Goal: Transaction & Acquisition: Book appointment/travel/reservation

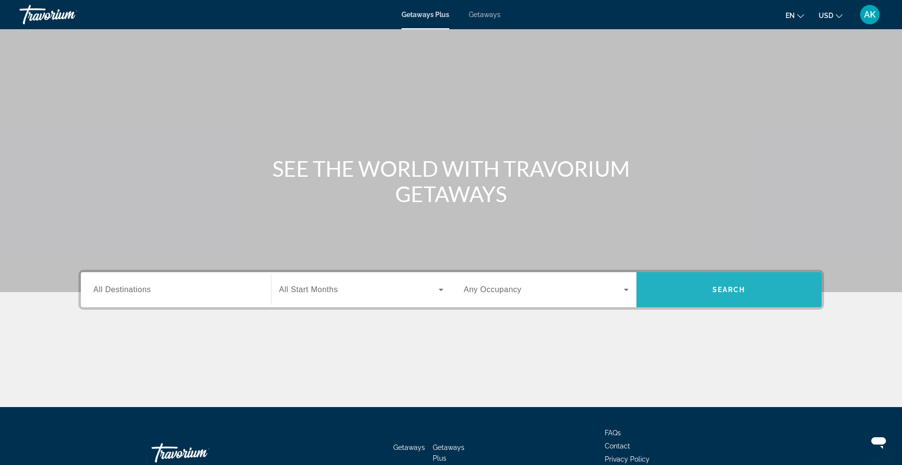
click at [714, 291] on span "Search" at bounding box center [729, 290] width 33 height 8
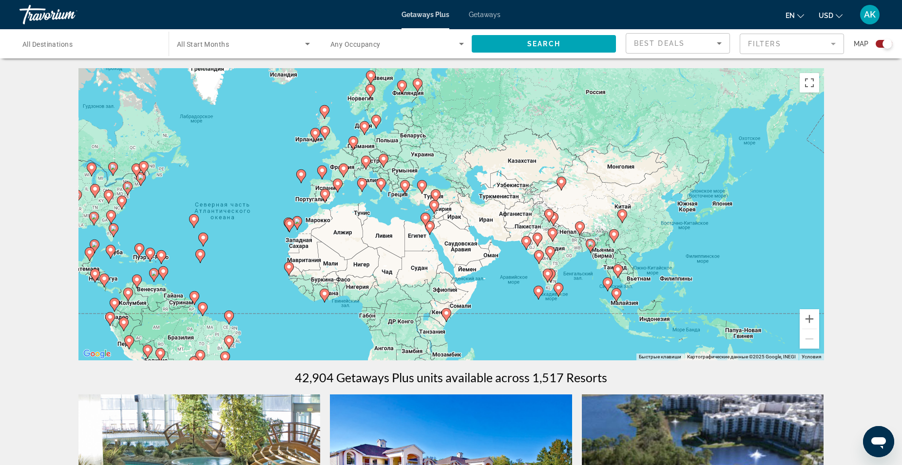
drag, startPoint x: 644, startPoint y: 206, endPoint x: 444, endPoint y: 219, distance: 200.8
click at [444, 219] on div "Чтобы активировать перетаскивание с помощью клавиатуры, нажмите Alt + Ввод. Пос…" at bounding box center [451, 214] width 746 height 292
click at [639, 274] on icon "Main content" at bounding box center [637, 273] width 9 height 13
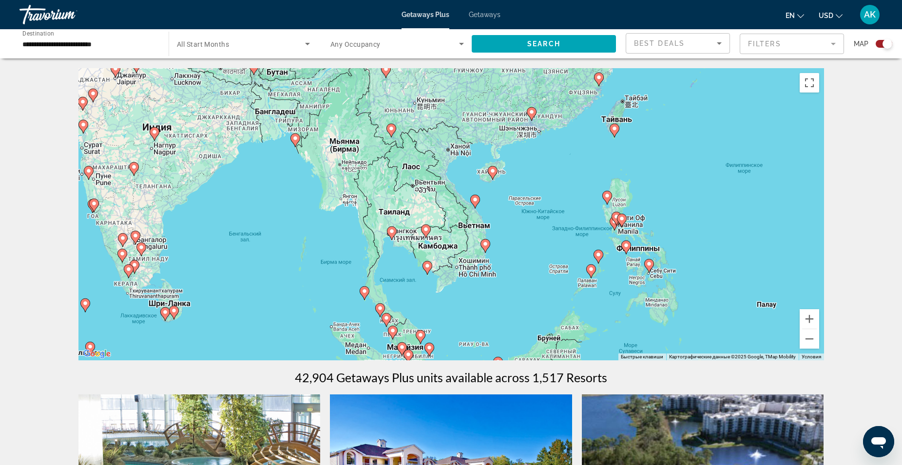
drag, startPoint x: 465, startPoint y: 238, endPoint x: 503, endPoint y: 281, distance: 57.0
click at [503, 281] on div "Чтобы активировать перетаскивание с помощью клавиатуры, нажмите Alt + Ввод. Пос…" at bounding box center [451, 214] width 746 height 292
click at [476, 196] on icon "Main content" at bounding box center [475, 202] width 9 height 13
type input "**********"
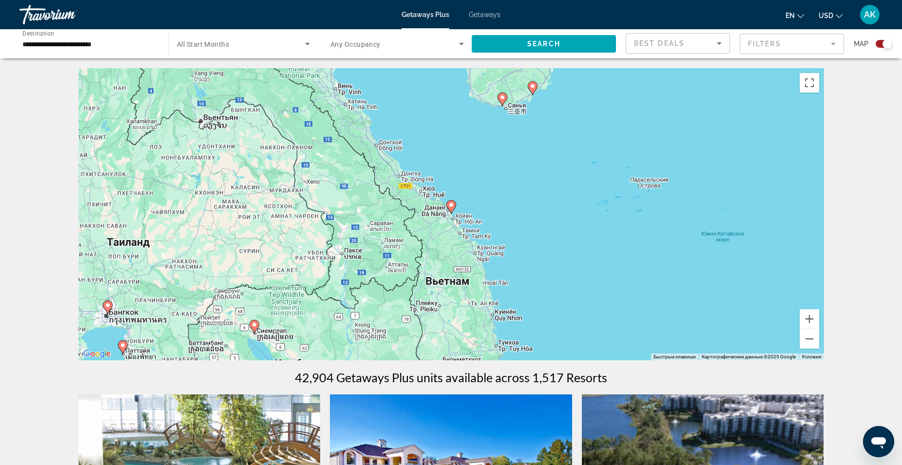
click at [452, 212] on icon "Main content" at bounding box center [451, 207] width 10 height 14
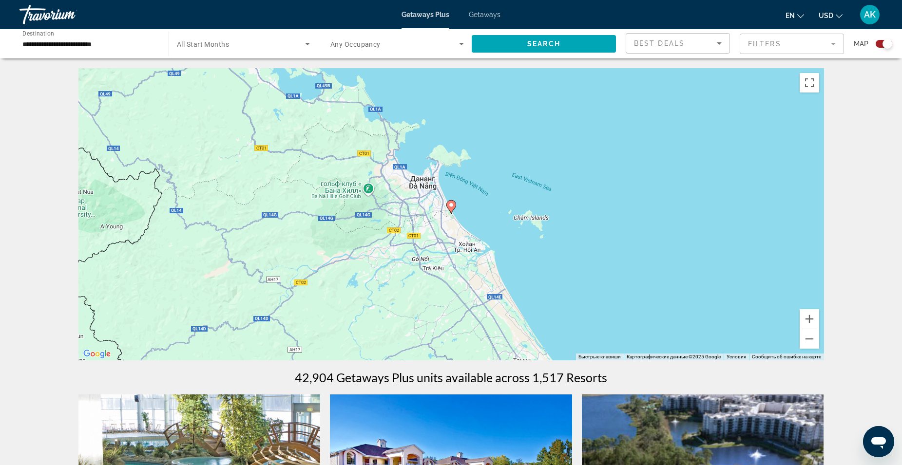
click at [451, 210] on icon "Main content" at bounding box center [450, 207] width 9 height 13
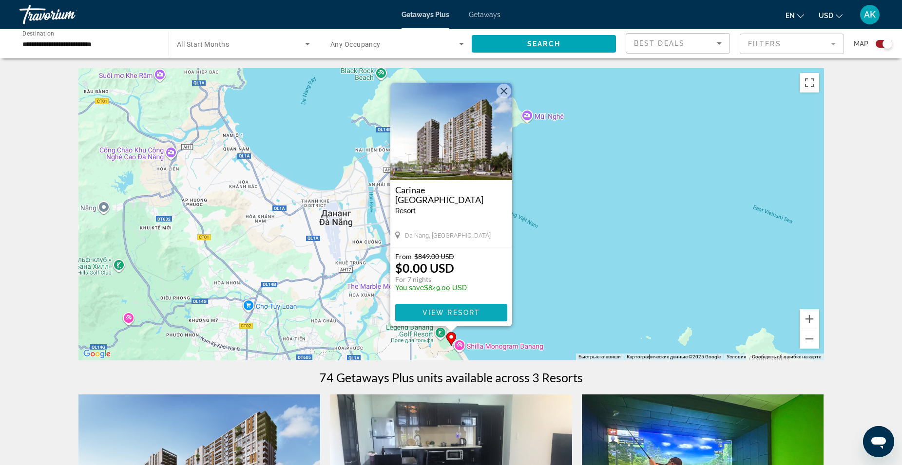
click at [462, 307] on span "Main content" at bounding box center [451, 312] width 112 height 23
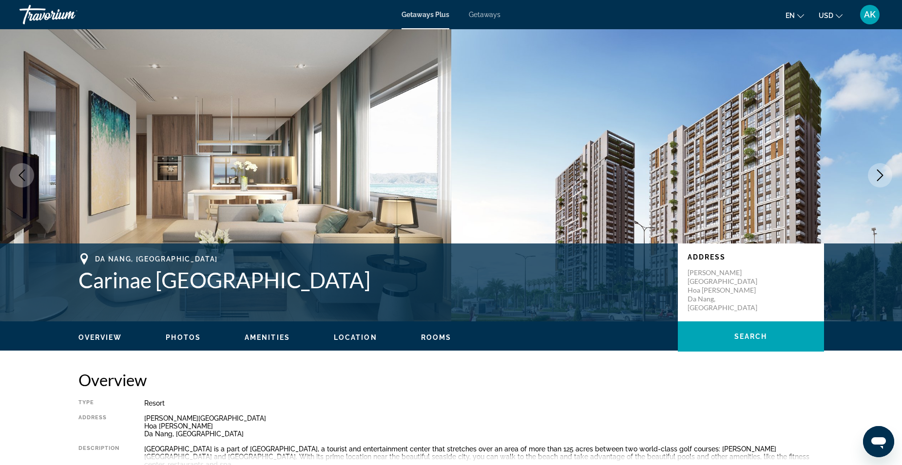
click at [875, 176] on icon "Next image" at bounding box center [880, 176] width 12 height 12
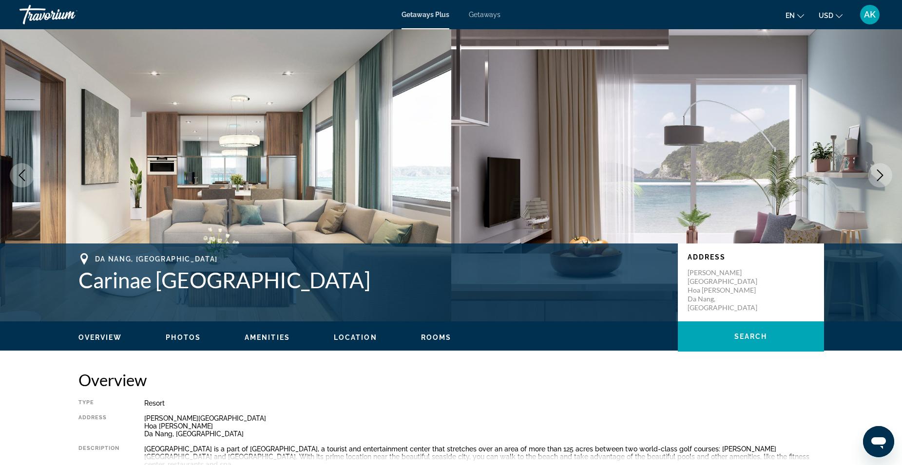
click at [878, 174] on icon "Next image" at bounding box center [880, 176] width 12 height 12
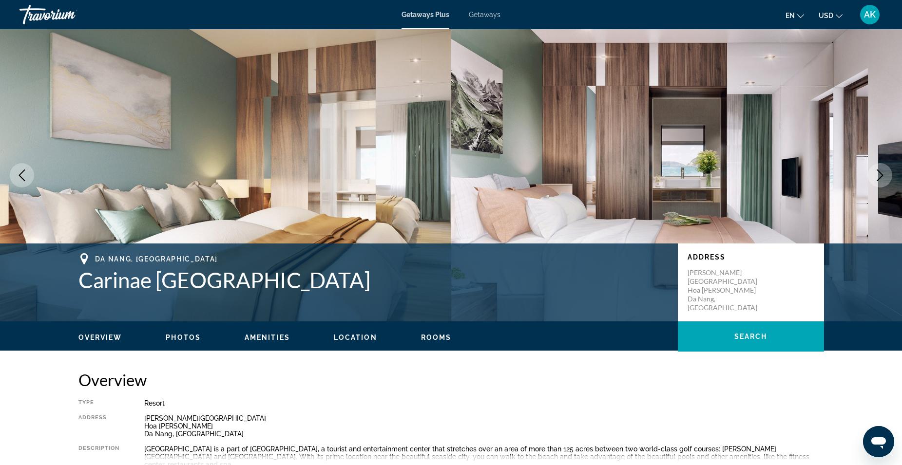
click at [878, 174] on icon "Next image" at bounding box center [880, 176] width 12 height 12
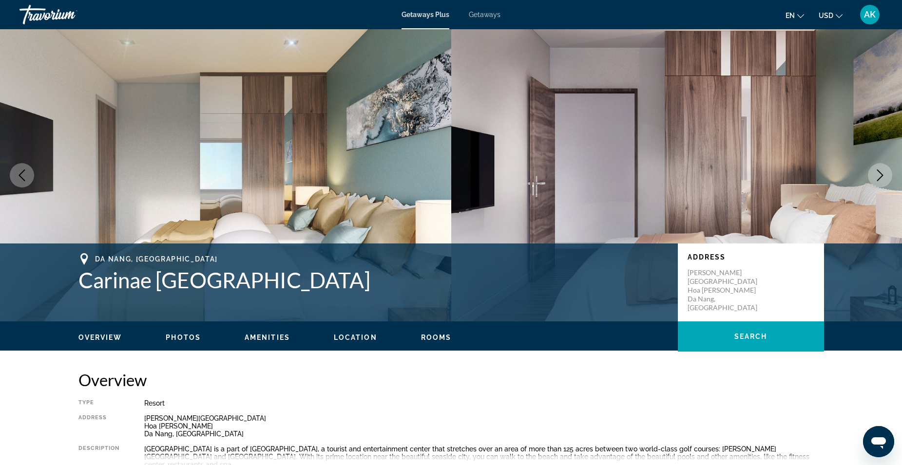
click at [879, 175] on icon "Next image" at bounding box center [880, 176] width 12 height 12
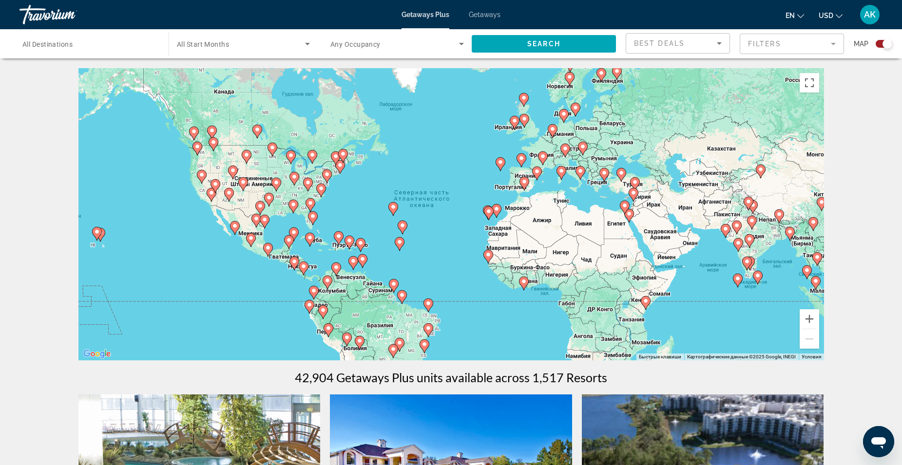
click at [635, 179] on icon "Main content" at bounding box center [634, 184] width 9 height 13
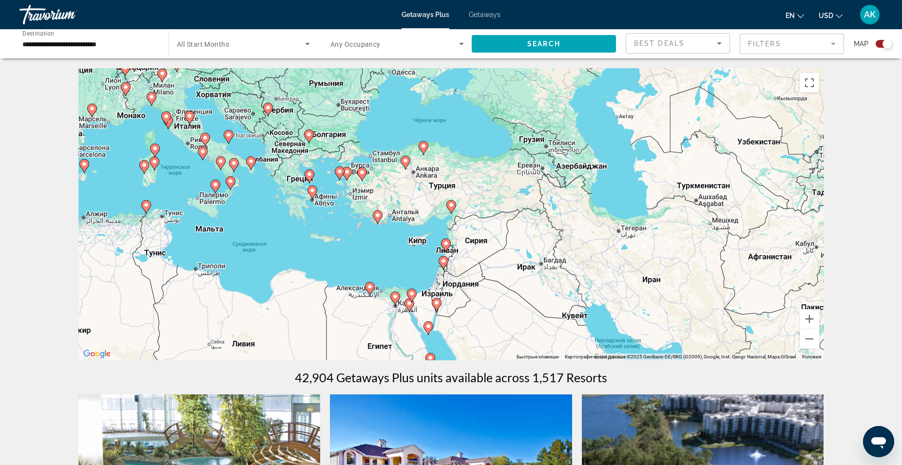
click at [407, 161] on image "Main content" at bounding box center [406, 161] width 6 height 6
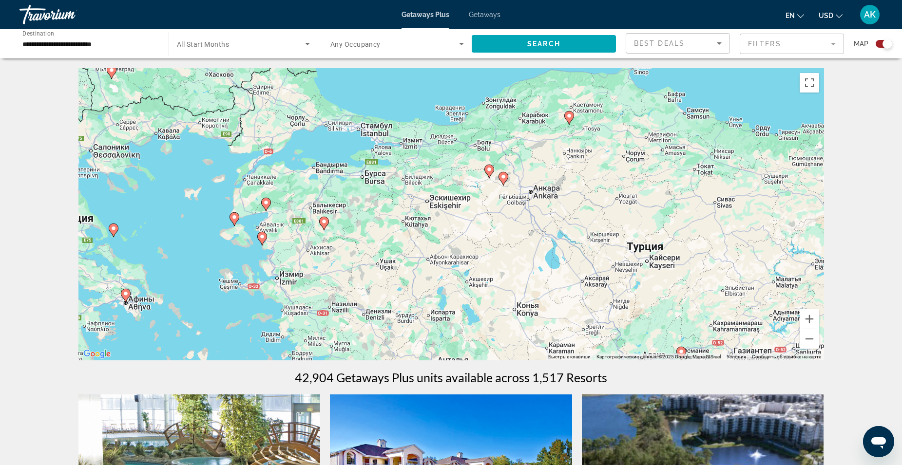
drag, startPoint x: 399, startPoint y: 216, endPoint x: 452, endPoint y: 186, distance: 60.5
click at [452, 186] on div "Чтобы активировать перетаскивание с помощью клавиатуры, нажмите Alt + Ввод. Пос…" at bounding box center [451, 214] width 746 height 292
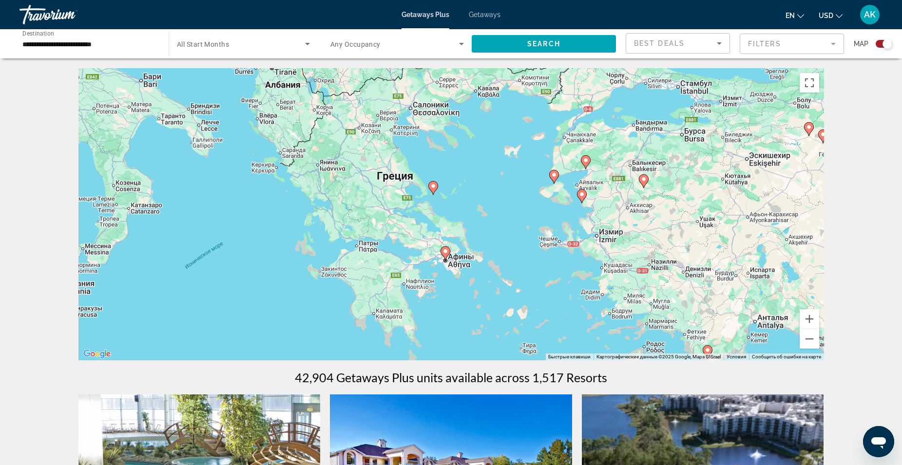
drag, startPoint x: 219, startPoint y: 164, endPoint x: 540, endPoint y: 122, distance: 322.9
click at [540, 122] on div "Чтобы активировать перетаскивание с помощью клавиатуры, нажмите Alt + Ввод. Пос…" at bounding box center [451, 214] width 746 height 292
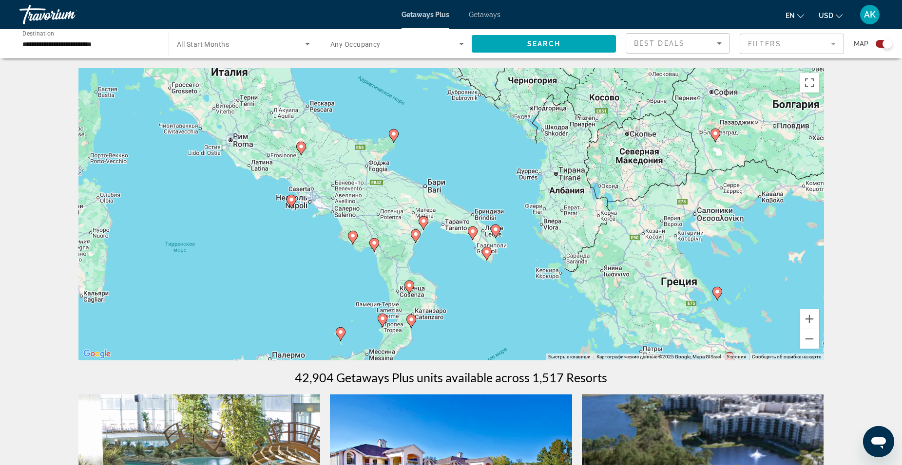
drag, startPoint x: 307, startPoint y: 185, endPoint x: 592, endPoint y: 292, distance: 304.6
click at [592, 292] on div "Чтобы активировать перетаскивание с помощью клавиатуры, нажмите Alt + Ввод. Пос…" at bounding box center [451, 214] width 746 height 292
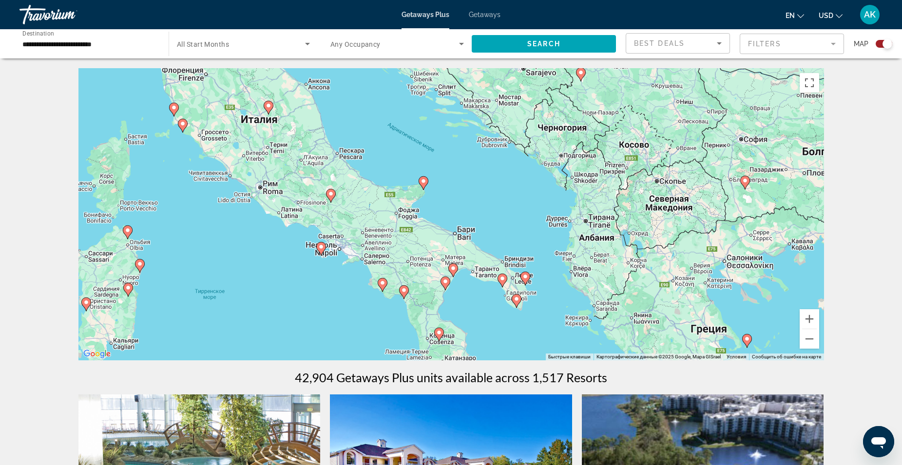
drag, startPoint x: 332, startPoint y: 237, endPoint x: 363, endPoint y: 287, distance: 58.4
click at [363, 287] on div "Чтобы активировать перетаскивание с помощью клавиатуры, нажмите Alt + Ввод. Пос…" at bounding box center [451, 214] width 746 height 292
click at [323, 247] on image "Main content" at bounding box center [321, 247] width 6 height 6
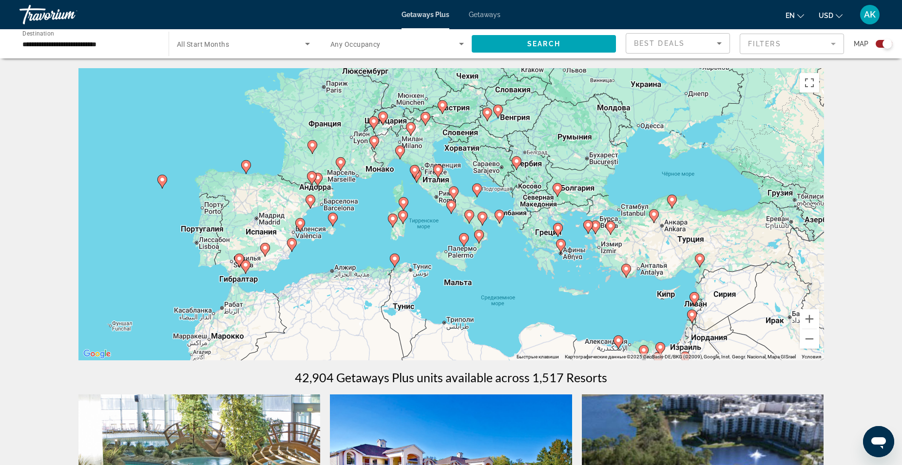
click at [451, 207] on image "Main content" at bounding box center [451, 205] width 6 height 6
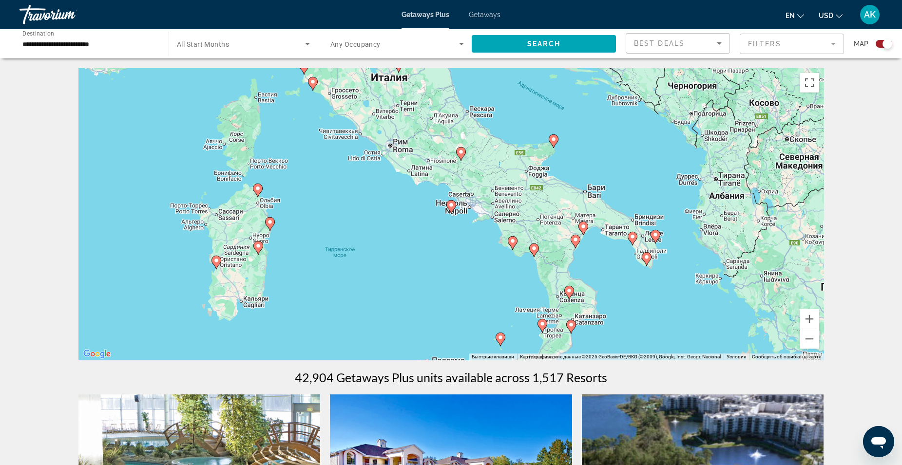
click at [451, 207] on image "Main content" at bounding box center [451, 205] width 6 height 6
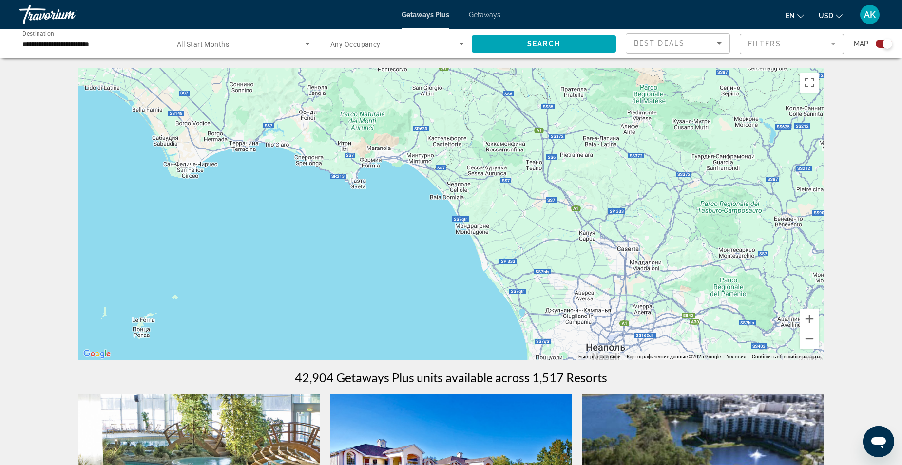
drag, startPoint x: 426, startPoint y: 151, endPoint x: 439, endPoint y: 291, distance: 140.4
click at [434, 333] on div "Для навигации используйте клавиши со стрелками. Чтобы активировать перетаскиван…" at bounding box center [451, 214] width 746 height 292
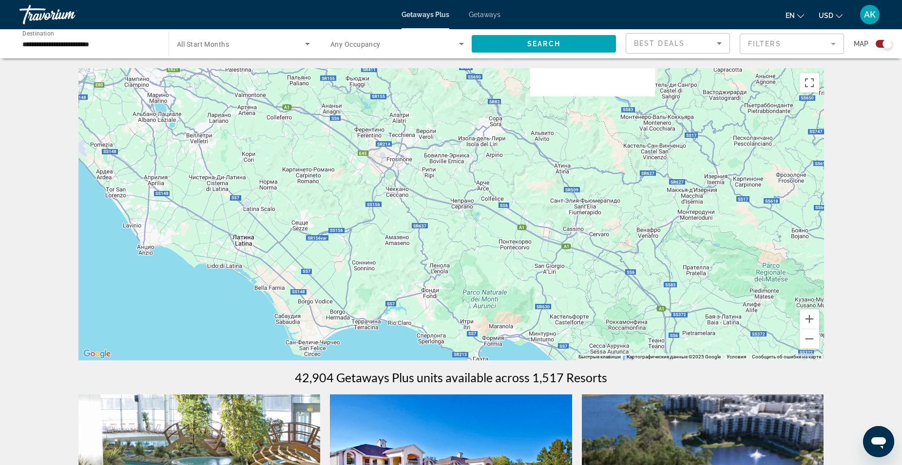
drag, startPoint x: 444, startPoint y: 187, endPoint x: 535, endPoint y: 349, distance: 186.3
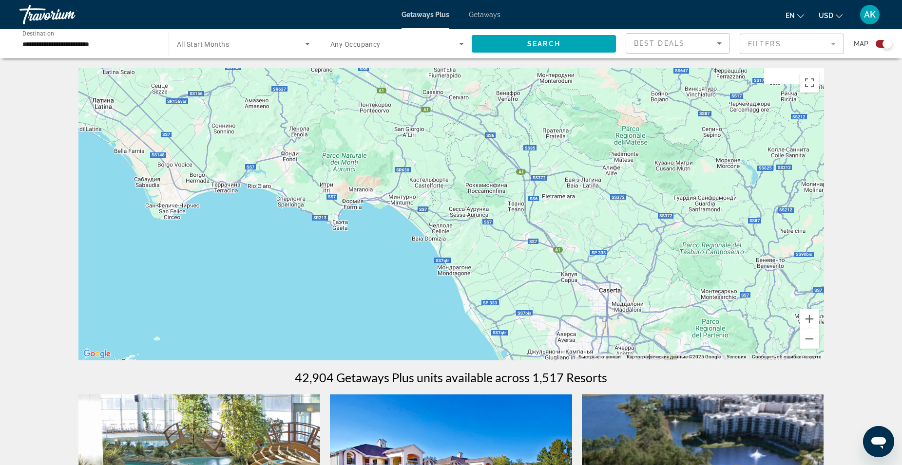
drag, startPoint x: 449, startPoint y: 270, endPoint x: 312, endPoint y: 140, distance: 188.9
click at [312, 140] on div "Для навигации используйте клавиши со стрелками. Чтобы активировать перетаскиван…" at bounding box center [451, 214] width 746 height 292
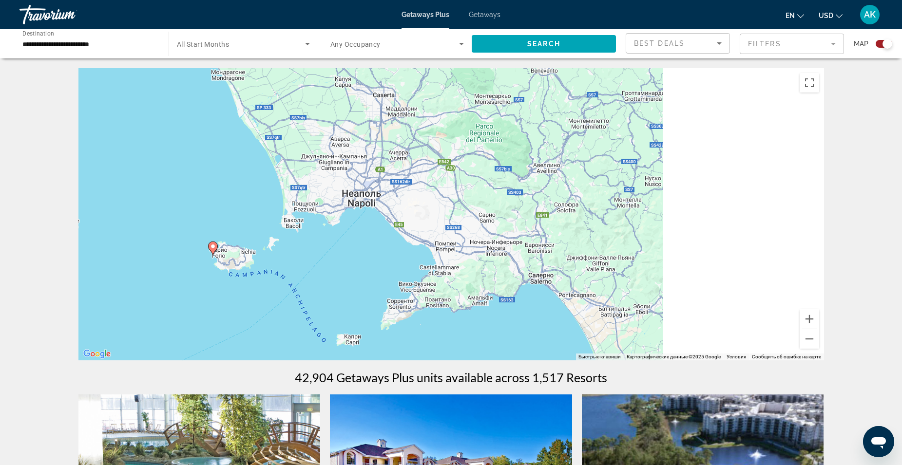
drag, startPoint x: 542, startPoint y: 299, endPoint x: 362, endPoint y: 136, distance: 242.6
click at [291, 81] on div "Для навигации используйте клавиши со стрелками. Чтобы активировать перетаскиван…" at bounding box center [451, 214] width 746 height 292
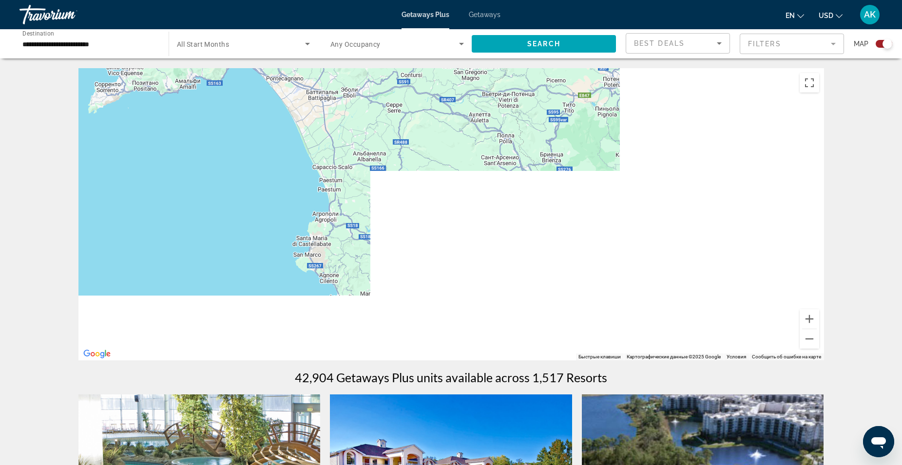
drag, startPoint x: 500, startPoint y: 213, endPoint x: 244, endPoint y: 18, distance: 322.7
click at [244, 18] on div "**********" at bounding box center [451, 232] width 902 height 465
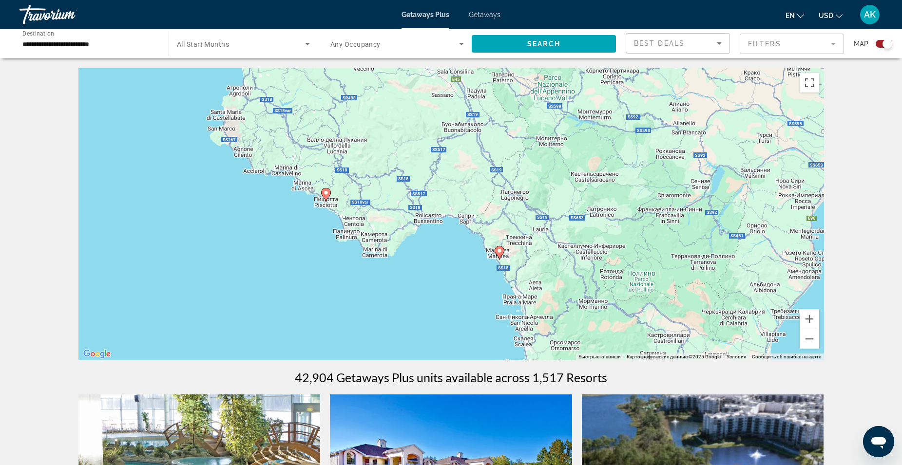
drag, startPoint x: 504, startPoint y: 265, endPoint x: 417, endPoint y: 135, distance: 157.1
click at [417, 135] on div "Для навигации используйте клавиши со стрелками. Чтобы активировать перетаскиван…" at bounding box center [451, 214] width 746 height 292
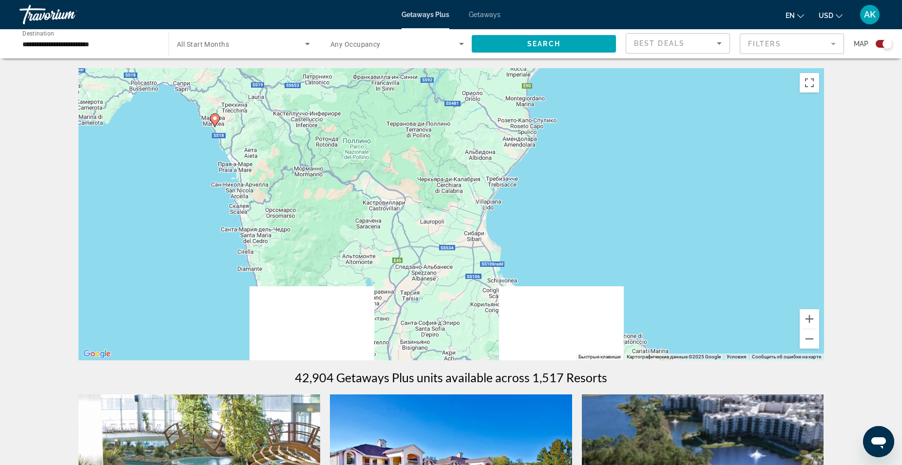
drag, startPoint x: 567, startPoint y: 279, endPoint x: 240, endPoint y: 118, distance: 364.0
click at [240, 118] on div "Для навигации используйте клавиши со стрелками. Чтобы активировать перетаскиван…" at bounding box center [451, 214] width 746 height 292
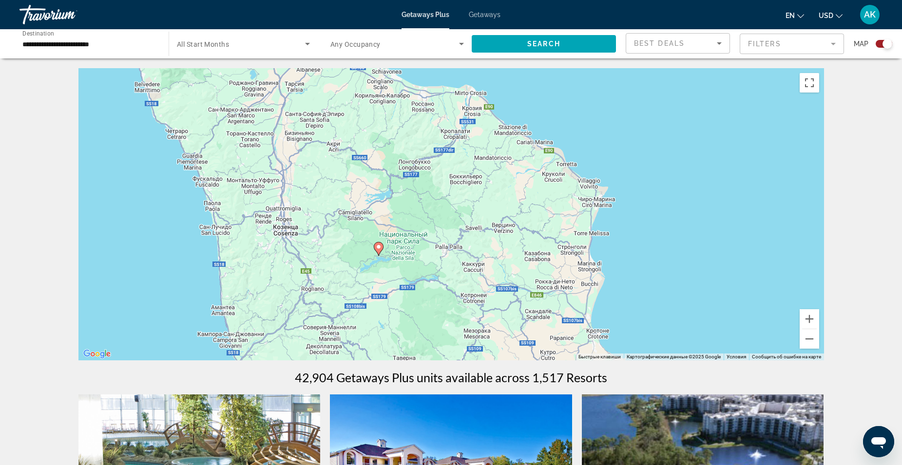
drag, startPoint x: 474, startPoint y: 179, endPoint x: 443, endPoint y: 90, distance: 94.7
click at [443, 90] on div "Для навигации используйте клавиши со стрелками. Чтобы активировать перетаскиван…" at bounding box center [451, 214] width 746 height 292
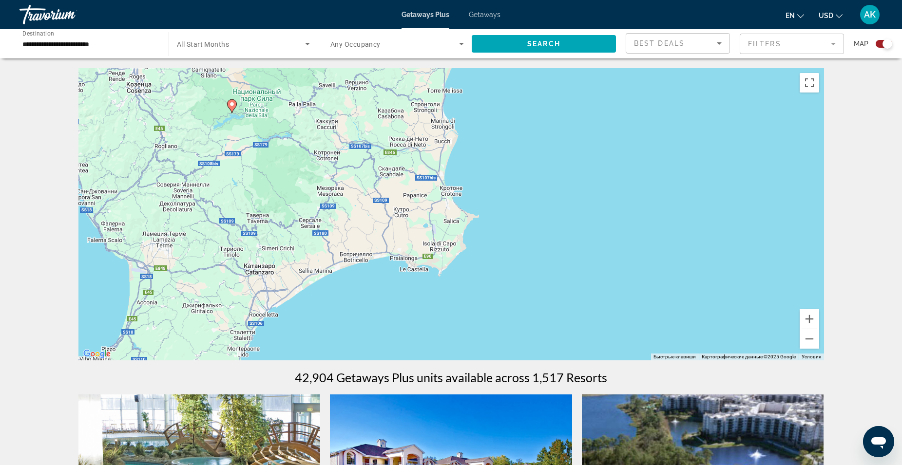
drag, startPoint x: 580, startPoint y: 297, endPoint x: 464, endPoint y: 197, distance: 152.8
click at [463, 197] on div "Для навигации используйте клавиши со стрелками. Чтобы активировать перетаскиван…" at bounding box center [451, 214] width 746 height 292
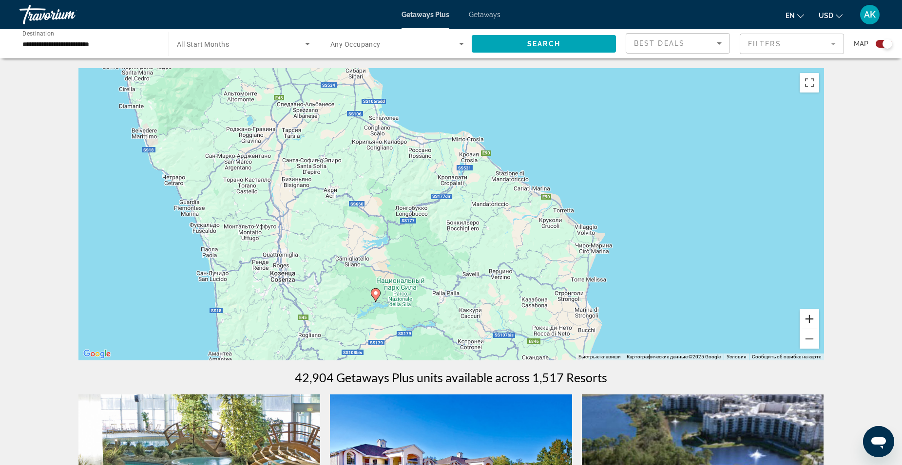
click at [810, 319] on button "Увеличить" at bounding box center [809, 319] width 19 height 19
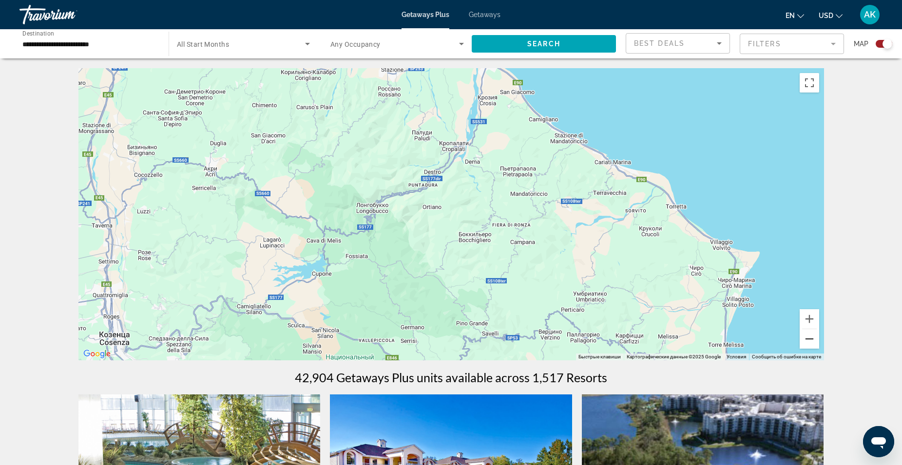
click at [808, 336] on button "Уменьшить" at bounding box center [809, 338] width 19 height 19
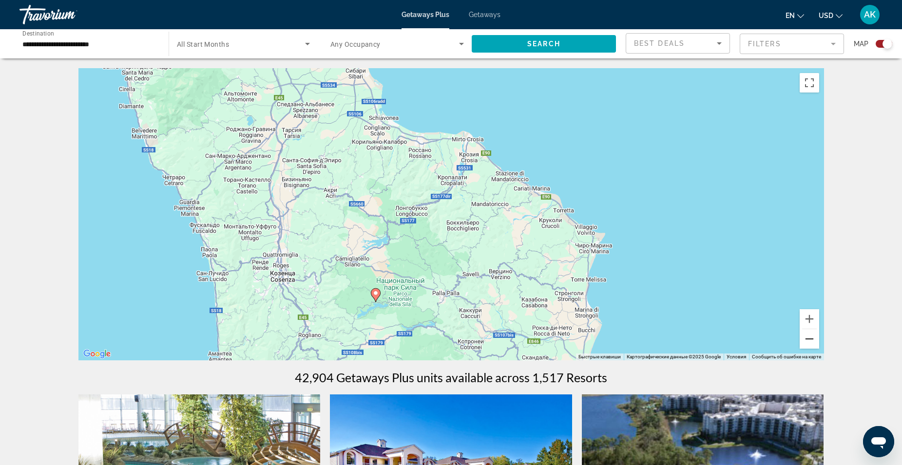
click at [808, 336] on button "Уменьшить" at bounding box center [809, 338] width 19 height 19
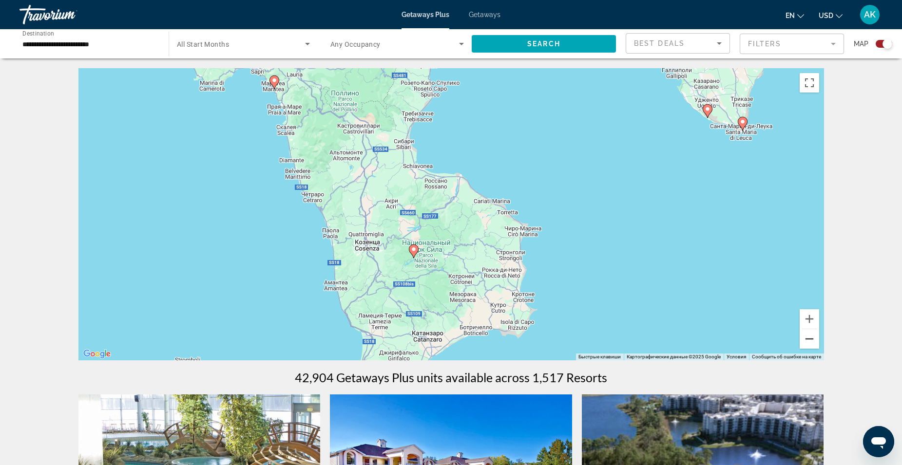
click at [808, 336] on button "Уменьшить" at bounding box center [809, 338] width 19 height 19
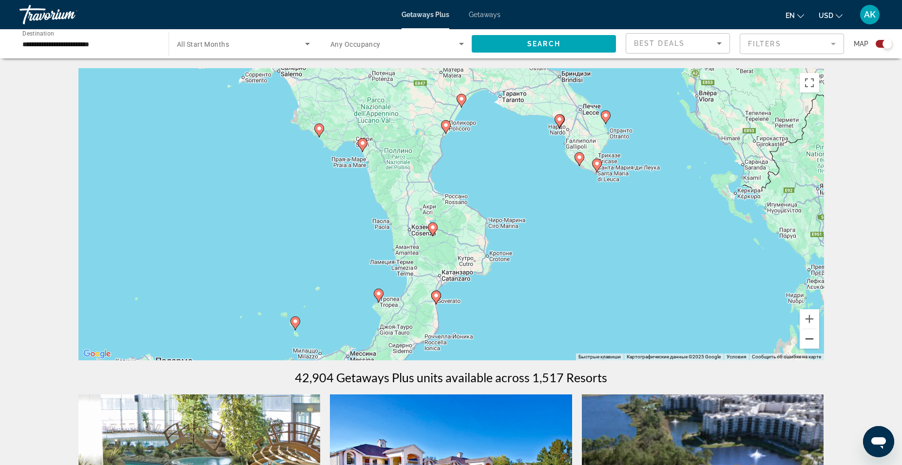
click at [809, 334] on button "Уменьшить" at bounding box center [809, 338] width 19 height 19
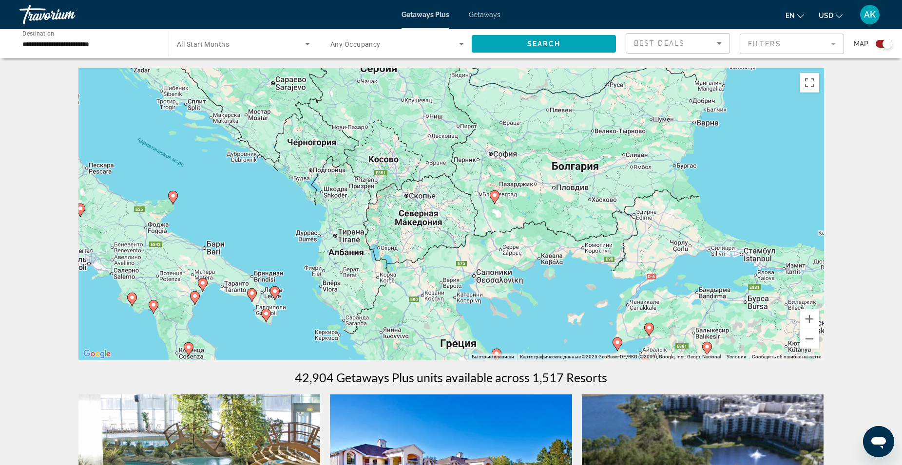
drag, startPoint x: 635, startPoint y: 203, endPoint x: 385, endPoint y: 325, distance: 277.9
click at [380, 332] on div "Для навигации используйте клавиши со стрелками. Чтобы активировать перетаскиван…" at bounding box center [451, 214] width 746 height 292
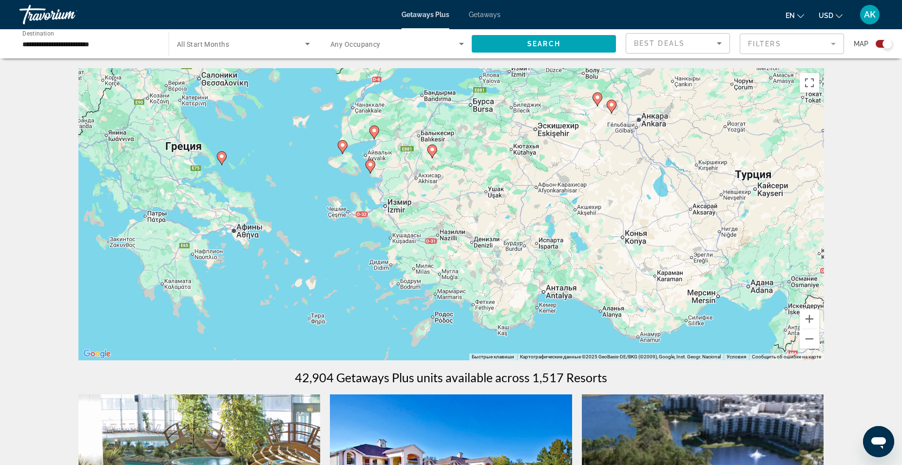
drag, startPoint x: 642, startPoint y: 323, endPoint x: 356, endPoint y: 122, distance: 349.2
click at [356, 122] on div "Для навигации используйте клавиши со стрелками. Чтобы активировать перетаскиван…" at bounding box center [451, 214] width 746 height 292
click at [809, 337] on button "Уменьшить" at bounding box center [809, 338] width 19 height 19
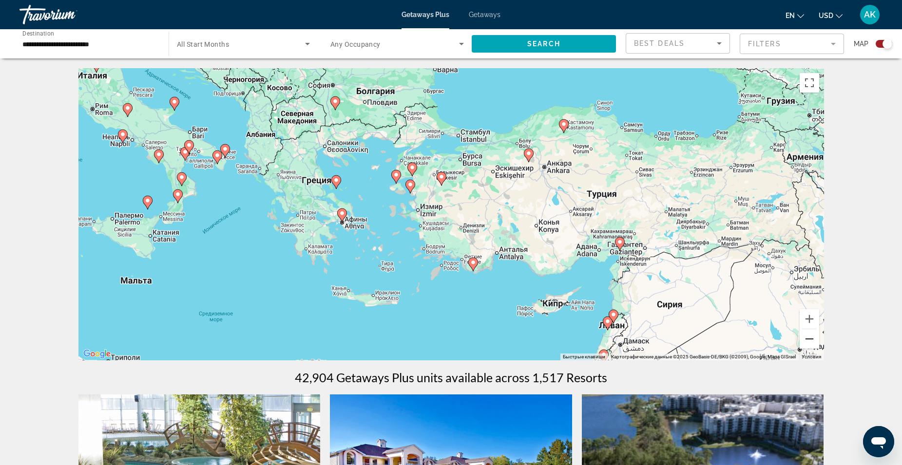
click at [809, 339] on button "Уменьшить" at bounding box center [809, 338] width 19 height 19
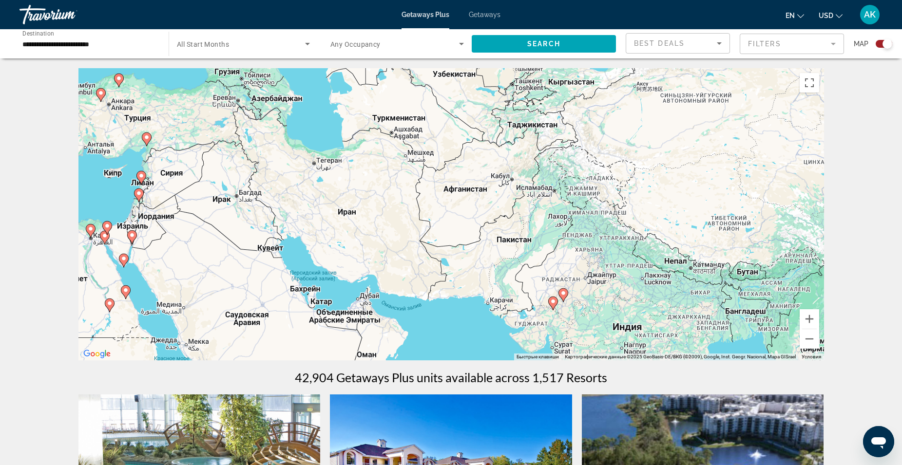
drag, startPoint x: 701, startPoint y: 332, endPoint x: 310, endPoint y: 246, distance: 399.8
click at [310, 246] on div "Для навигации используйте клавиши со стрелками. Чтобы активировать перетаскиван…" at bounding box center [451, 214] width 746 height 292
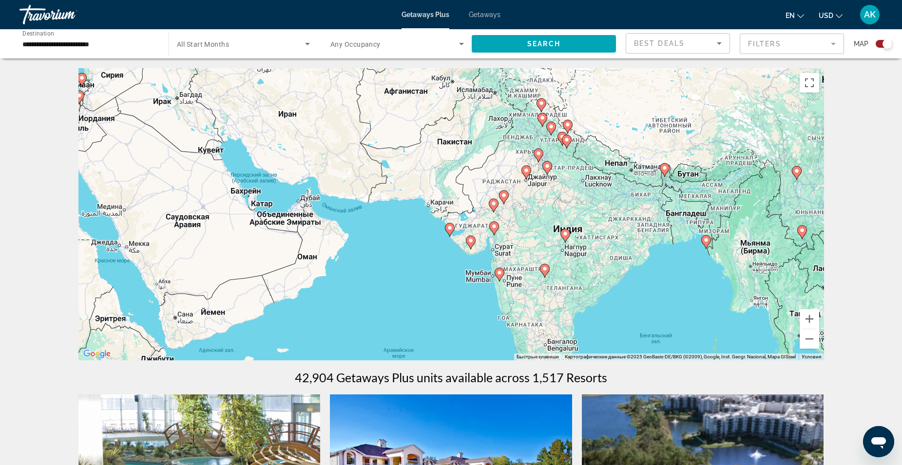
drag, startPoint x: 583, startPoint y: 328, endPoint x: 524, endPoint y: 229, distance: 115.4
click at [524, 229] on div "Для навигации используйте клавиши со стрелками. Чтобы активировать перетаскиван…" at bounding box center [451, 214] width 746 height 292
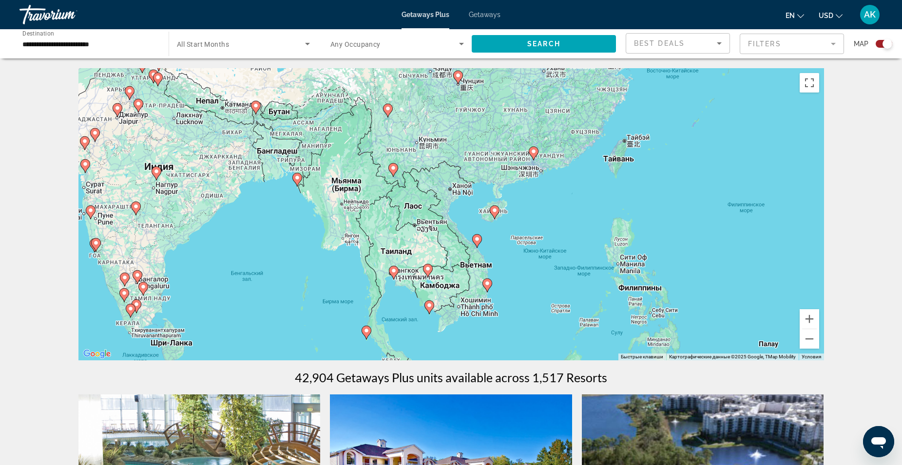
drag, startPoint x: 638, startPoint y: 260, endPoint x: 229, endPoint y: 199, distance: 414.0
click at [229, 199] on div "Для навигации используйте клавиши со стрелками. Чтобы активировать перетаскиван…" at bounding box center [451, 214] width 746 height 292
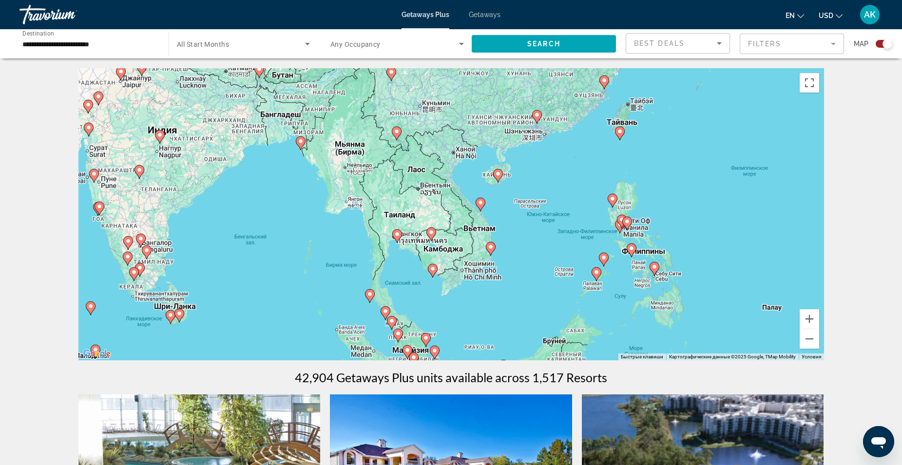
drag, startPoint x: 433, startPoint y: 322, endPoint x: 437, endPoint y: 284, distance: 37.7
click at [437, 284] on div "Для навигации используйте клавиши со стрелками. Чтобы активировать перетаскиван…" at bounding box center [451, 214] width 746 height 292
click at [490, 252] on icon "Main content" at bounding box center [490, 249] width 9 height 13
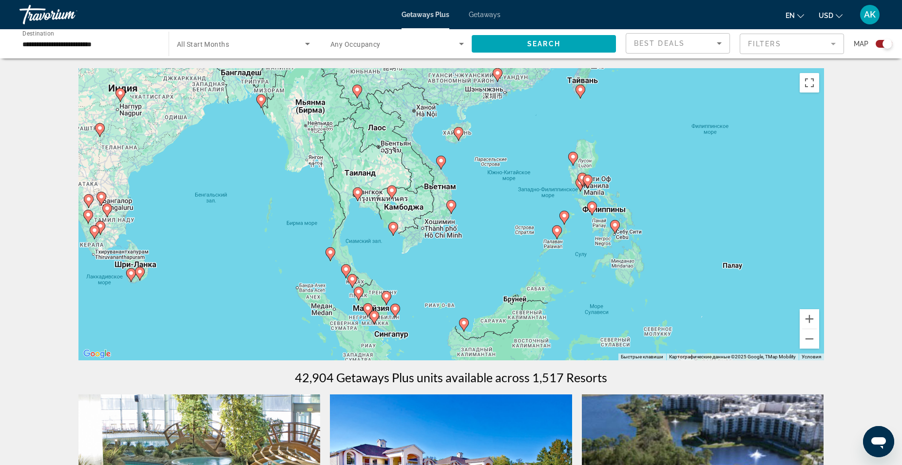
click at [361, 194] on icon "Main content" at bounding box center [357, 194] width 9 height 13
type input "**********"
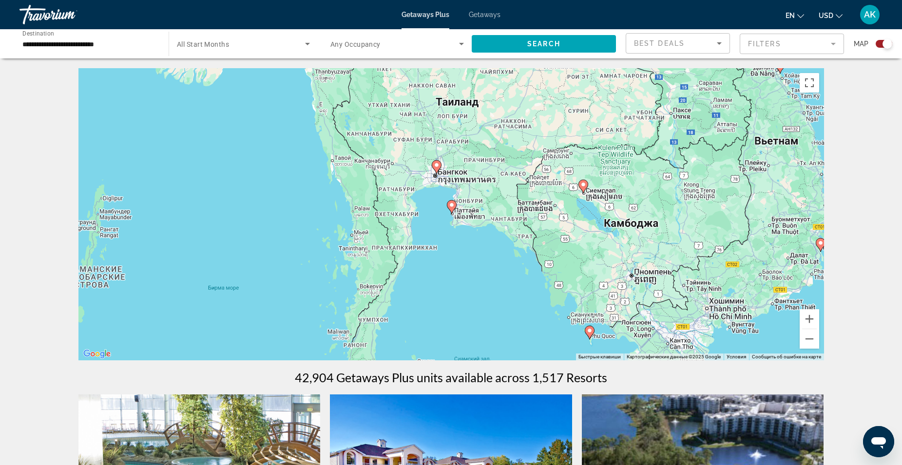
click at [438, 169] on icon "Main content" at bounding box center [436, 167] width 9 height 13
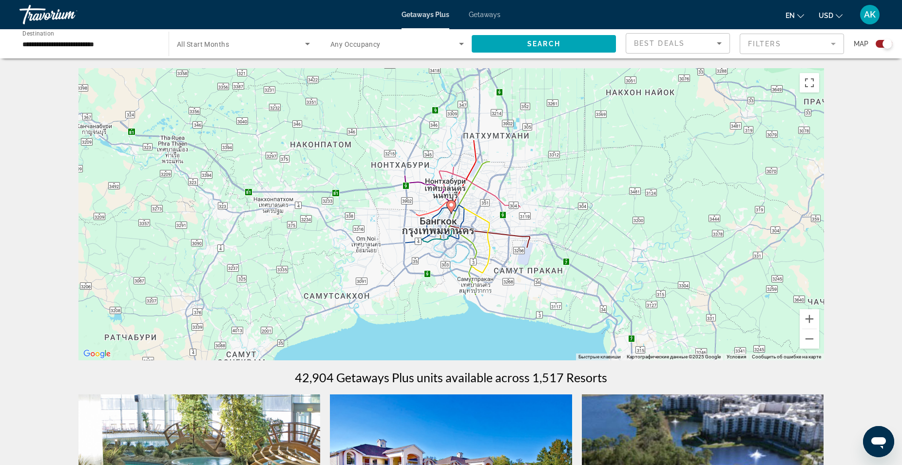
click at [449, 205] on image "Main content" at bounding box center [451, 205] width 6 height 6
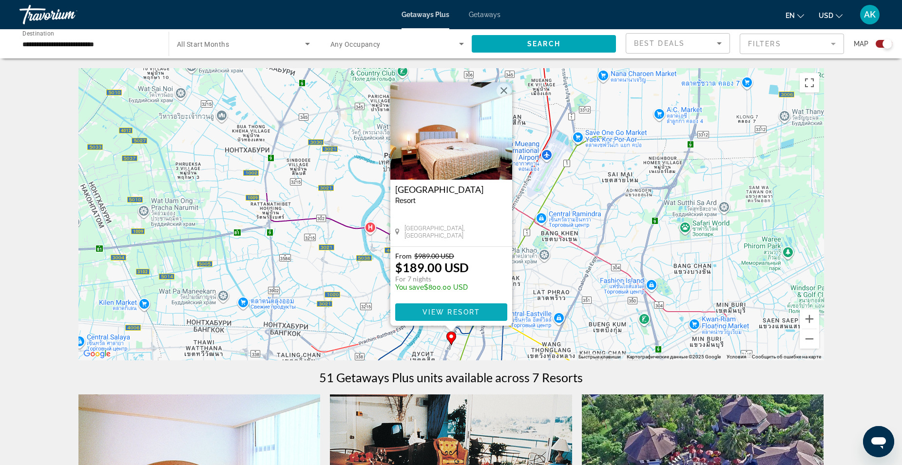
click at [481, 312] on span "Main content" at bounding box center [451, 312] width 112 height 23
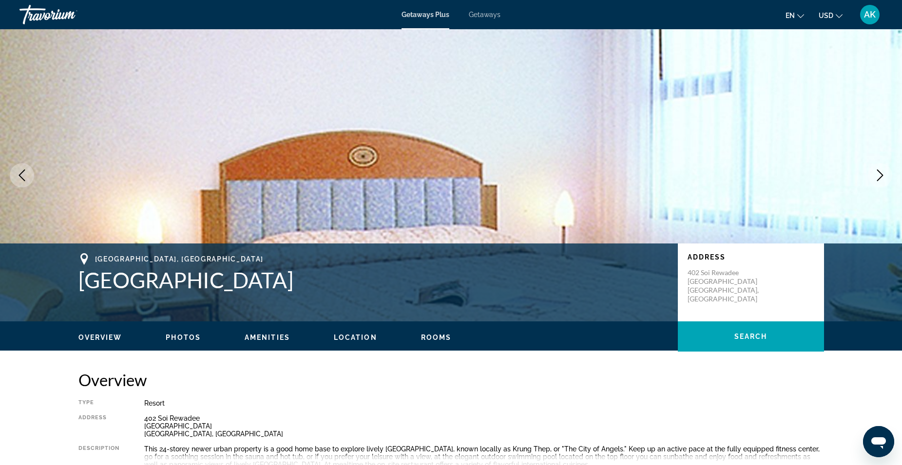
click at [876, 176] on icon "Next image" at bounding box center [880, 176] width 12 height 12
click at [881, 178] on icon "Next image" at bounding box center [880, 176] width 12 height 12
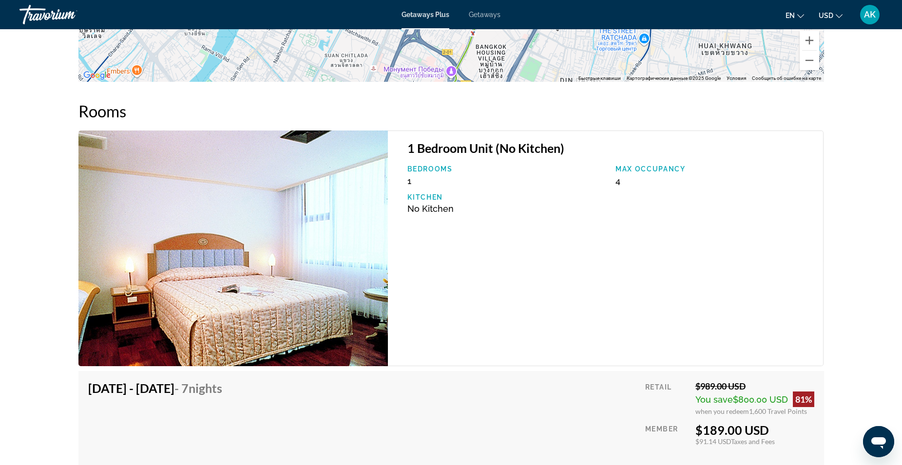
scroll to position [1365, 0]
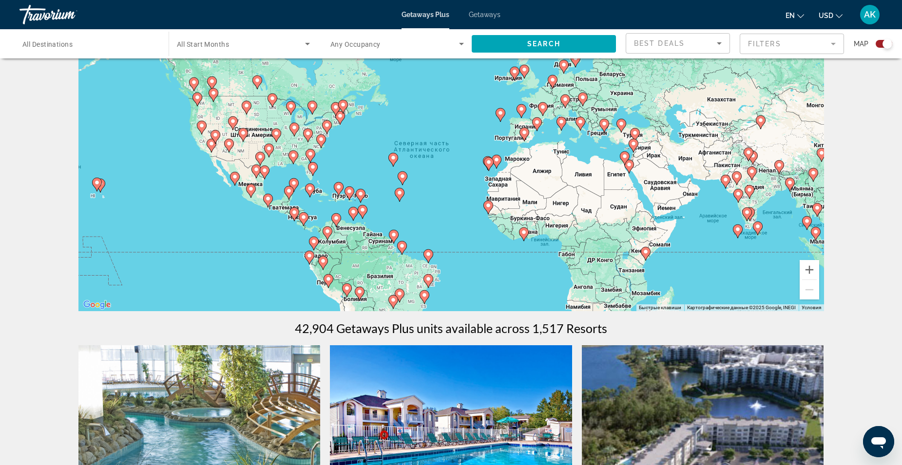
scroll to position [49, 0]
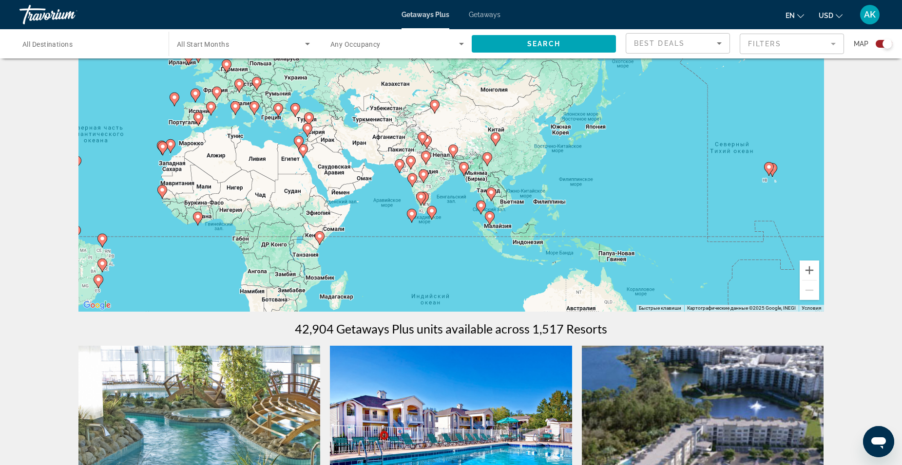
drag, startPoint x: 721, startPoint y: 233, endPoint x: 390, endPoint y: 216, distance: 331.4
click at [390, 216] on div "Чтобы активировать перетаскивание с помощью клавиатуры, нажмите Alt + Ввод. Пос…" at bounding box center [451, 165] width 746 height 292
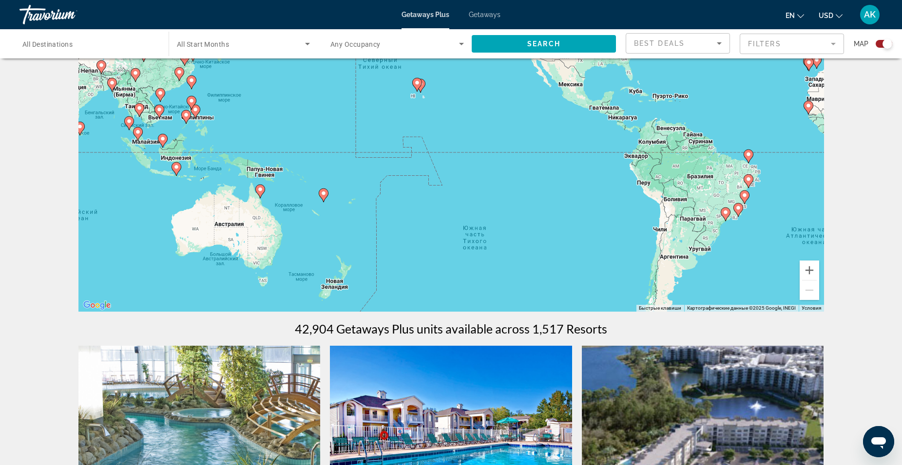
drag, startPoint x: 623, startPoint y: 219, endPoint x: 269, endPoint y: 136, distance: 364.5
click at [269, 136] on div "Чтобы активировать перетаскивание с помощью клавиатуры, нажмите Alt + Ввод. Пос…" at bounding box center [451, 165] width 746 height 292
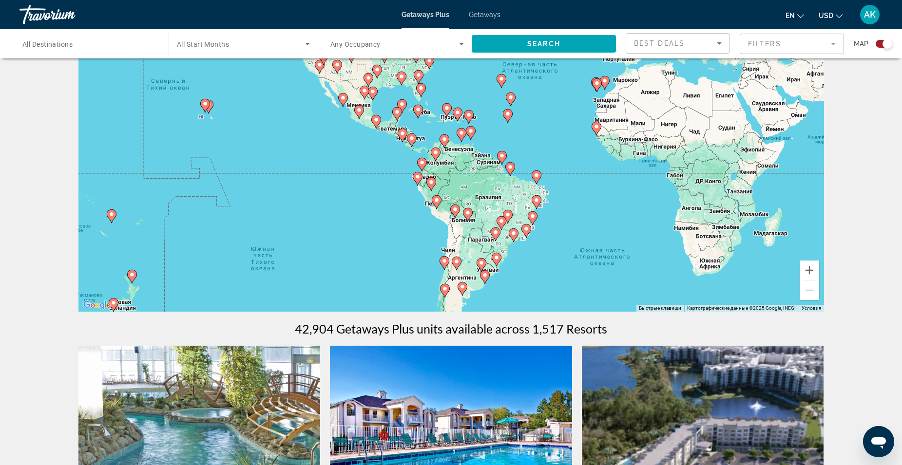
drag, startPoint x: 471, startPoint y: 277, endPoint x: 258, endPoint y: 298, distance: 214.0
click at [258, 298] on div "Чтобы активировать перетаскивание с помощью клавиатуры, нажмите Alt + Ввод. Пос…" at bounding box center [451, 165] width 746 height 292
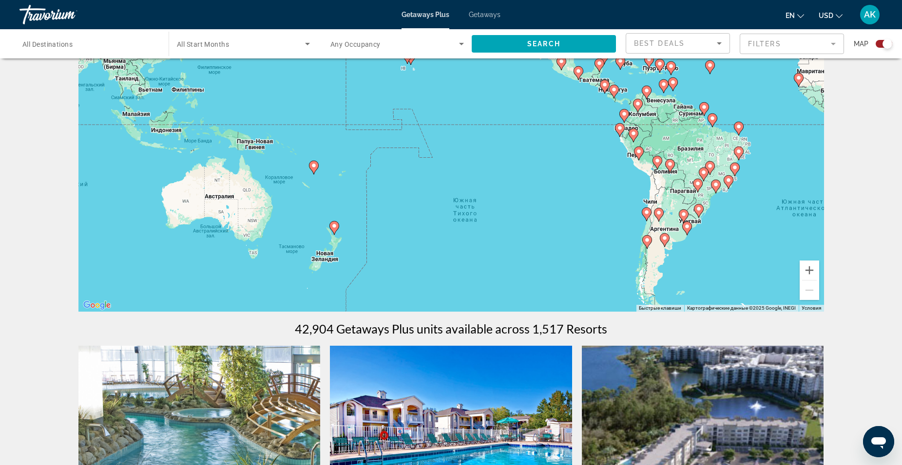
drag, startPoint x: 566, startPoint y: 222, endPoint x: 770, endPoint y: 175, distance: 209.0
click at [770, 175] on div "Чтобы активировать перетаскивание с помощью клавиатуры, нажмите Alt + Ввод. Пос…" at bounding box center [451, 165] width 746 height 292
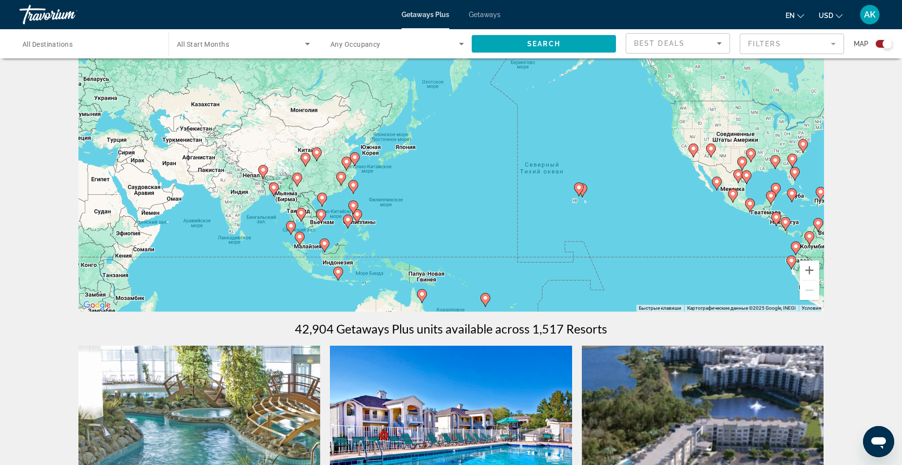
drag, startPoint x: 327, startPoint y: 179, endPoint x: 495, endPoint y: 311, distance: 214.5
click at [495, 311] on div "Чтобы активировать перетаскивание с помощью клавиатуры, нажмите Alt + Ввод. Пос…" at bounding box center [451, 165] width 746 height 292
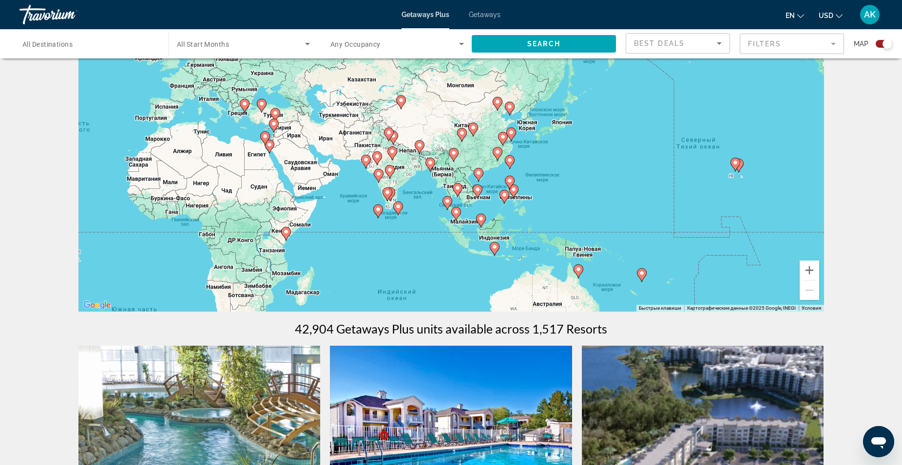
drag, startPoint x: 404, startPoint y: 234, endPoint x: 562, endPoint y: 209, distance: 159.9
click at [562, 209] on div "Чтобы активировать перетаскивание с помощью клавиатуры, нажмите Alt + Ввод. Пос…" at bounding box center [451, 165] width 746 height 292
click at [498, 248] on icon "Main content" at bounding box center [494, 249] width 9 height 13
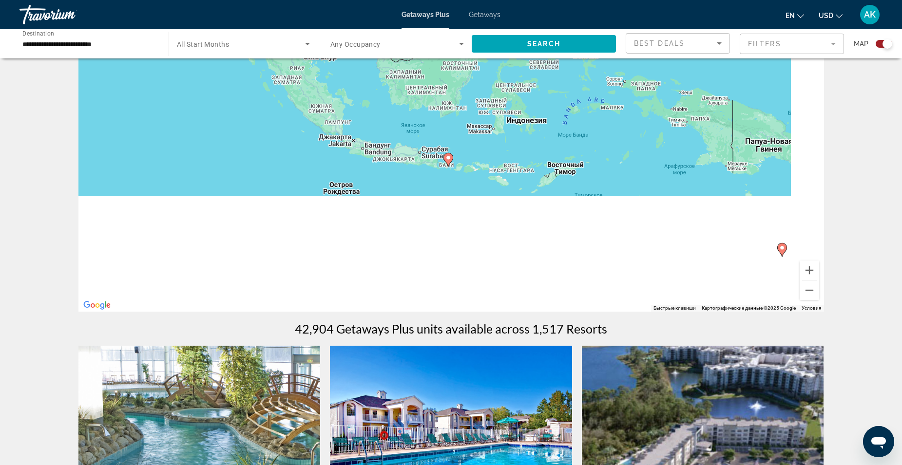
click at [450, 161] on icon "Main content" at bounding box center [448, 160] width 9 height 13
type input "**********"
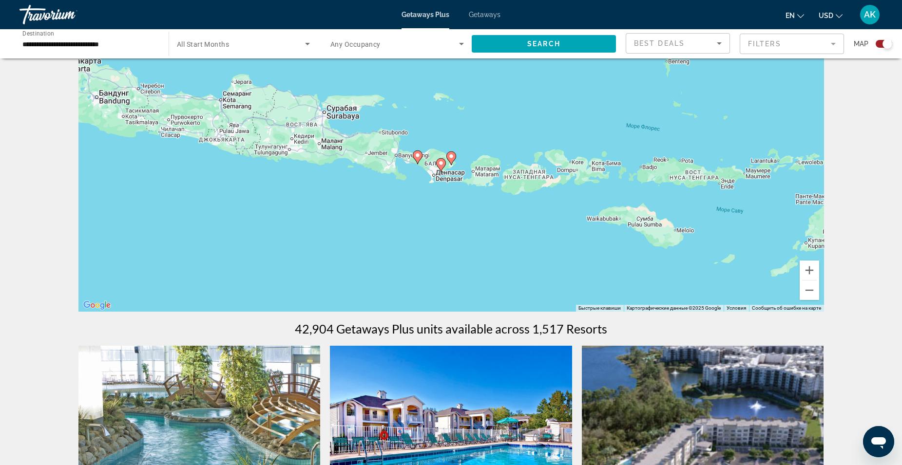
click at [439, 165] on image "Main content" at bounding box center [441, 163] width 6 height 6
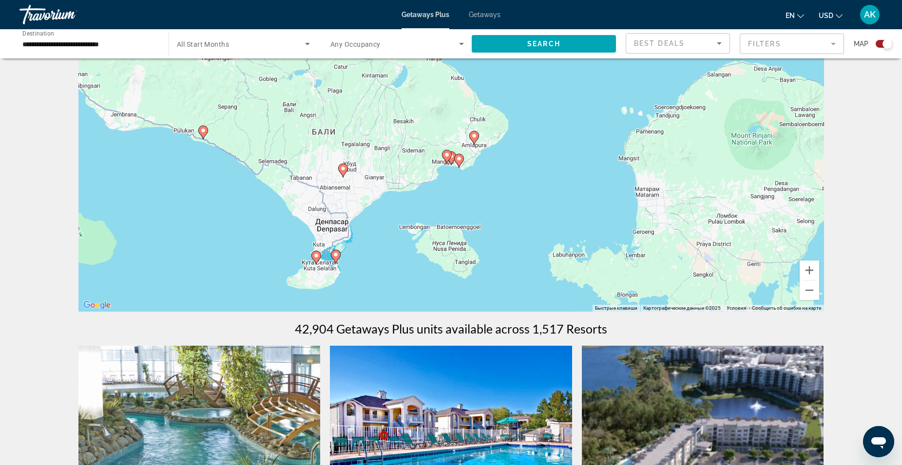
click at [343, 171] on image "Main content" at bounding box center [343, 169] width 6 height 6
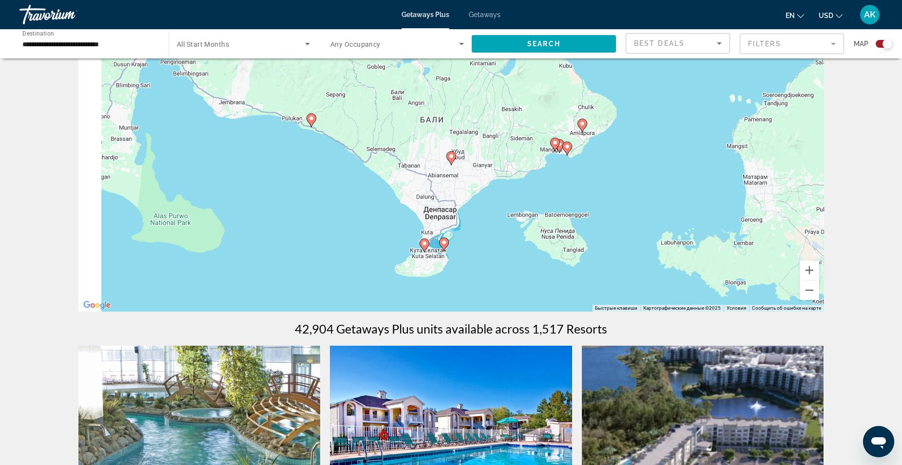
click at [452, 157] on image "Main content" at bounding box center [451, 157] width 6 height 6
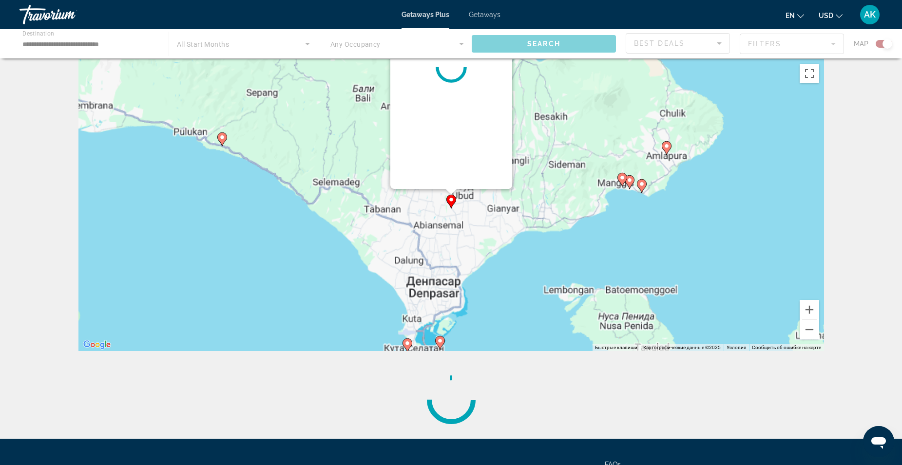
scroll to position [0, 0]
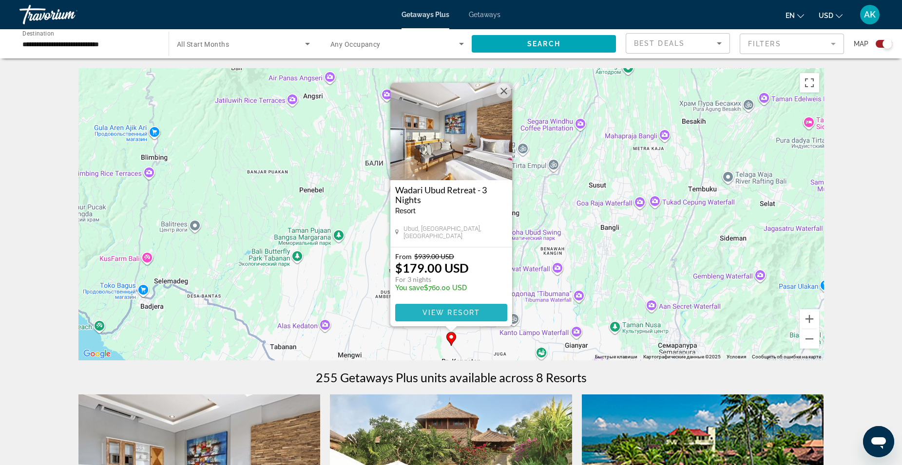
click at [453, 312] on span "View Resort" at bounding box center [451, 313] width 58 height 8
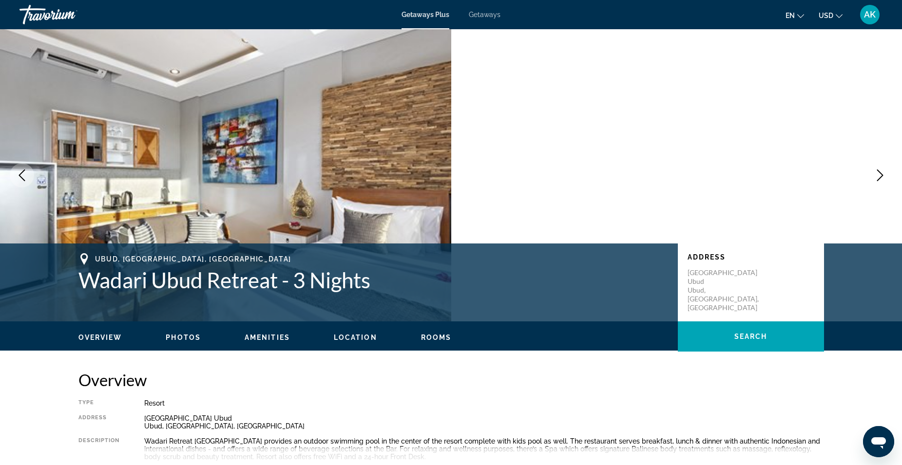
click at [876, 175] on icon "Next image" at bounding box center [880, 176] width 12 height 12
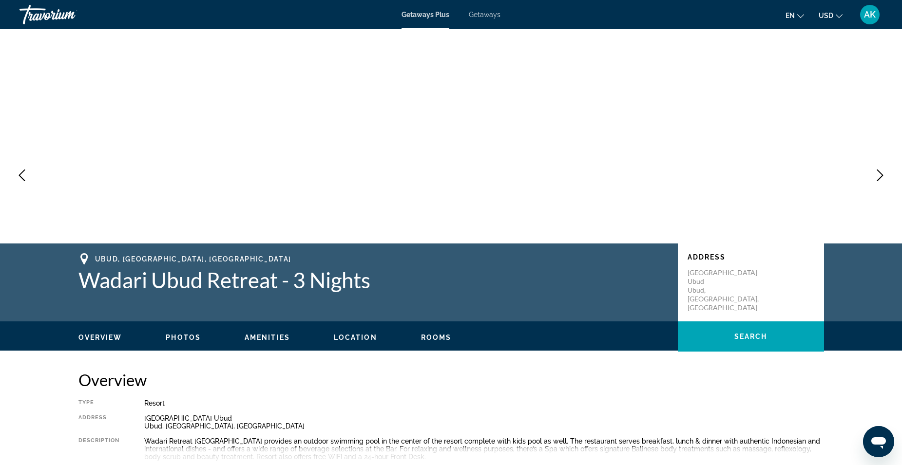
click at [876, 175] on icon "Next image" at bounding box center [880, 176] width 12 height 12
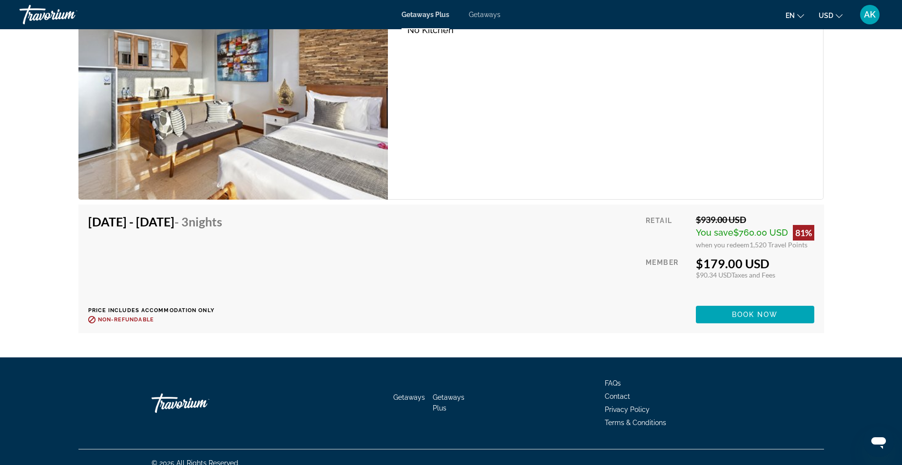
scroll to position [1618, 0]
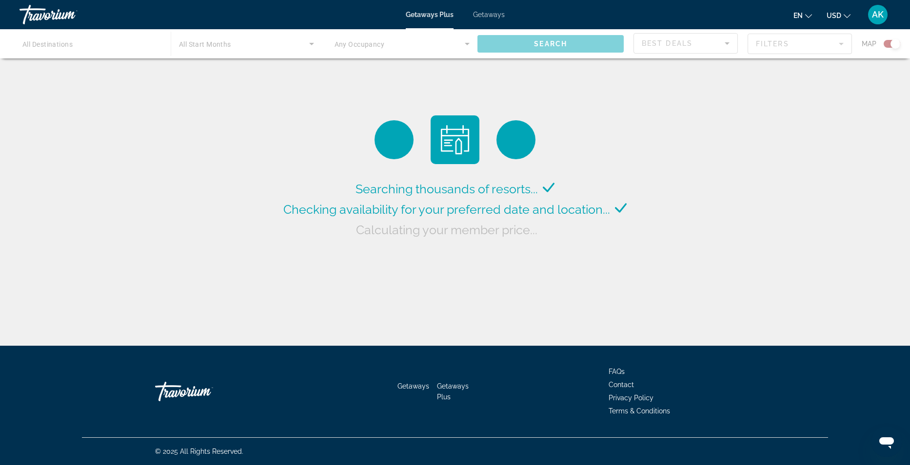
click at [115, 51] on div "Main content" at bounding box center [455, 43] width 910 height 29
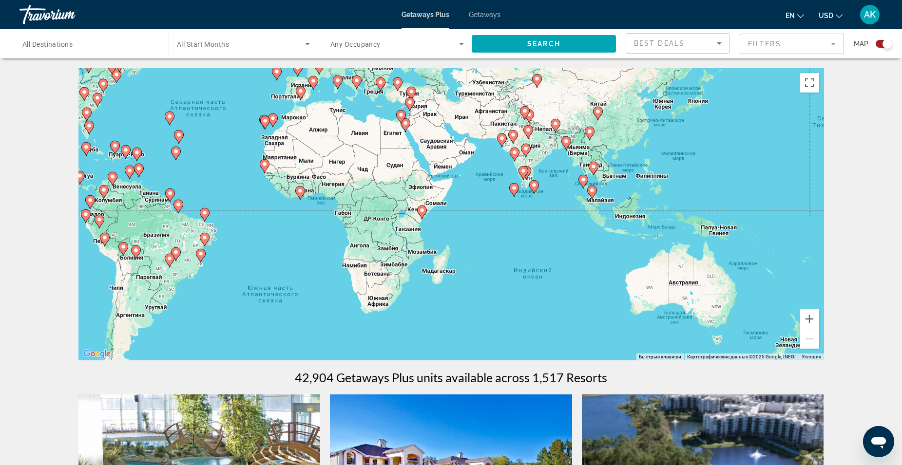
drag, startPoint x: 648, startPoint y: 257, endPoint x: 422, endPoint y: 166, distance: 243.7
click at [422, 166] on div "Чтобы активировать перетаскивание с помощью клавиатуры, нажмите Alt + Ввод. Пос…" at bounding box center [451, 214] width 746 height 292
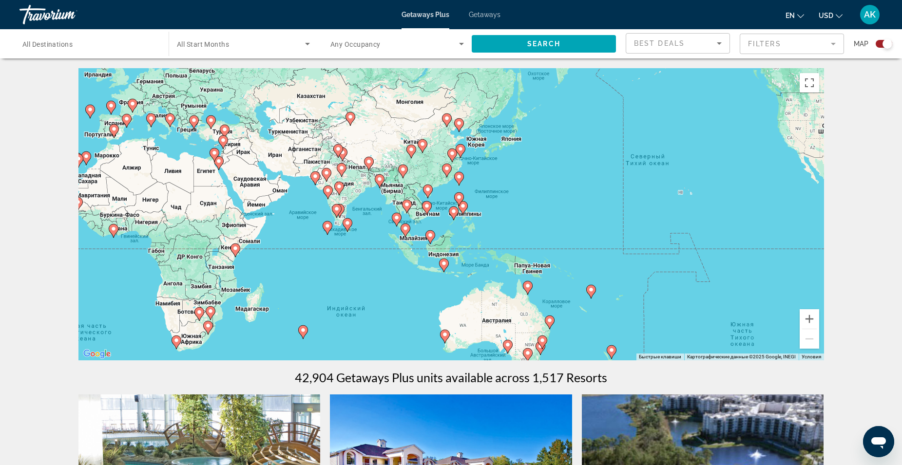
drag, startPoint x: 560, startPoint y: 213, endPoint x: 372, endPoint y: 251, distance: 191.5
click at [372, 251] on div "Чтобы активировать перетаскивание с помощью клавиатуры, нажмите Alt + Ввод. Пос…" at bounding box center [451, 214] width 746 height 292
click at [118, 43] on input "Destination All Destinations" at bounding box center [89, 45] width 134 height 12
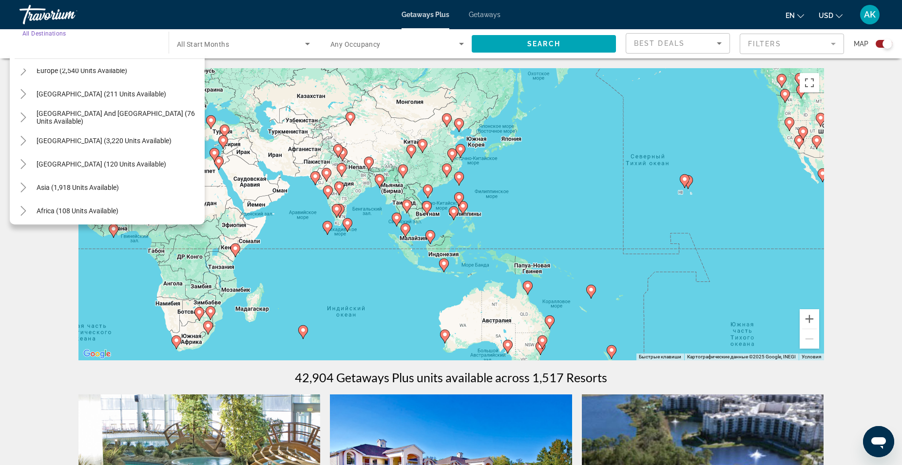
scroll to position [146, 0]
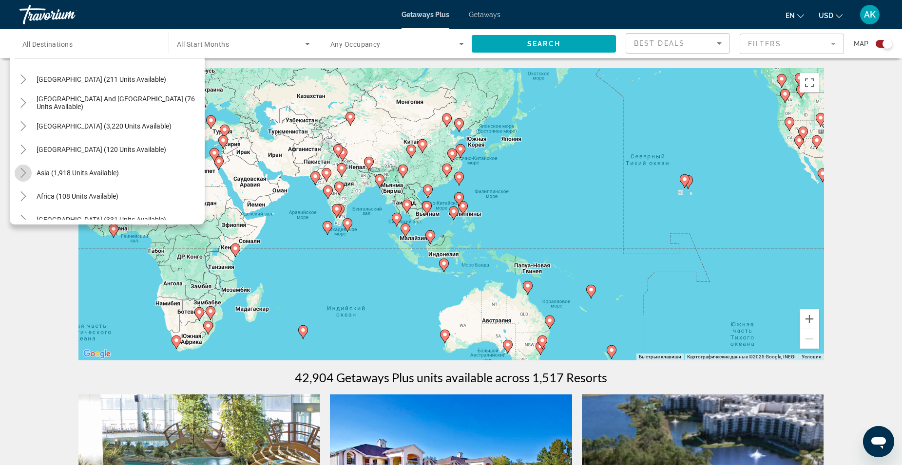
click at [22, 170] on icon "Toggle Asia (1,918 units available)" at bounding box center [24, 173] width 10 height 10
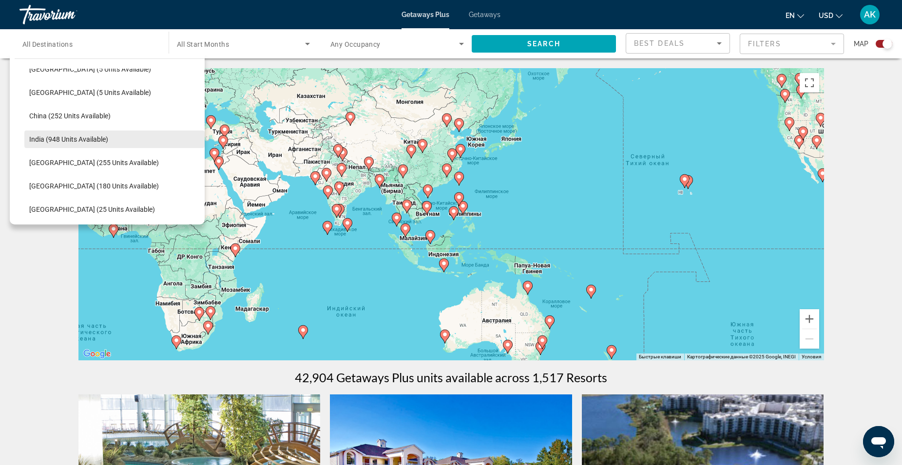
scroll to position [288, 0]
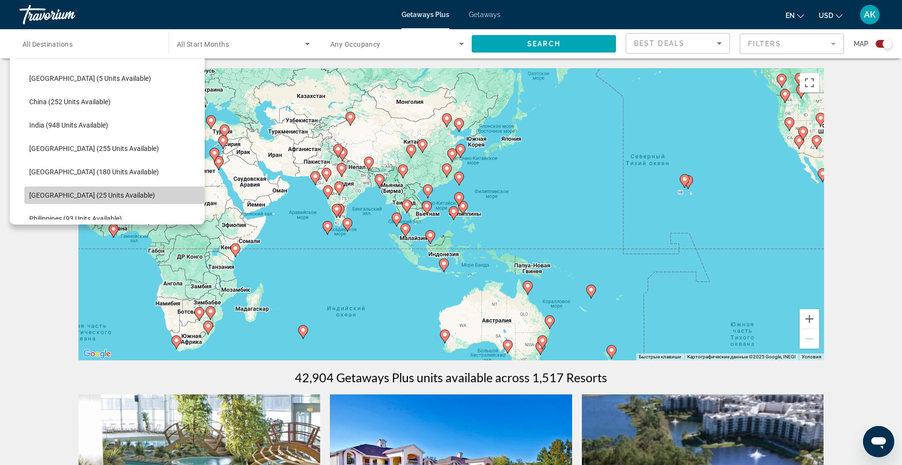
click at [129, 189] on span "Search widget" at bounding box center [114, 195] width 180 height 23
type input "**********"
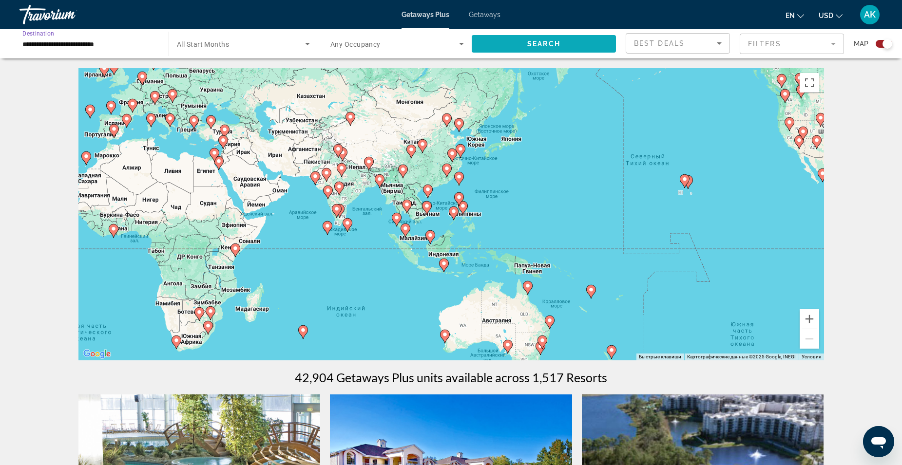
click at [539, 41] on span "Search" at bounding box center [543, 44] width 33 height 8
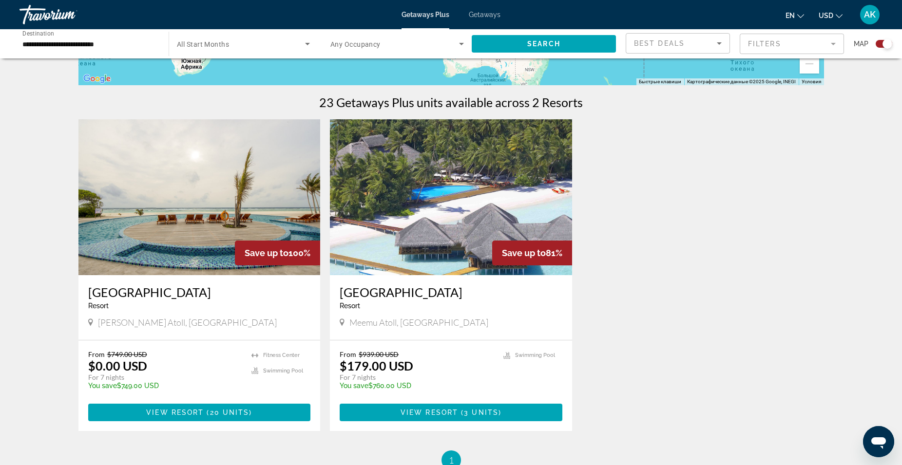
scroll to position [292, 0]
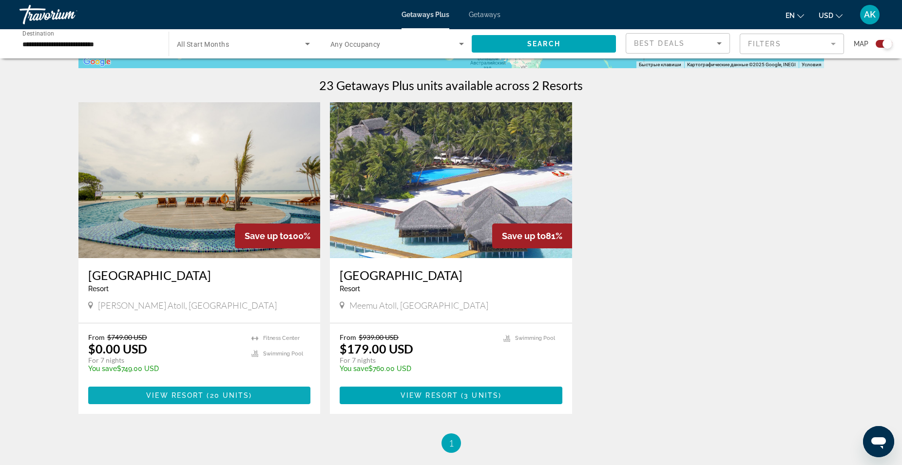
click at [277, 385] on span "Main content" at bounding box center [199, 395] width 223 height 23
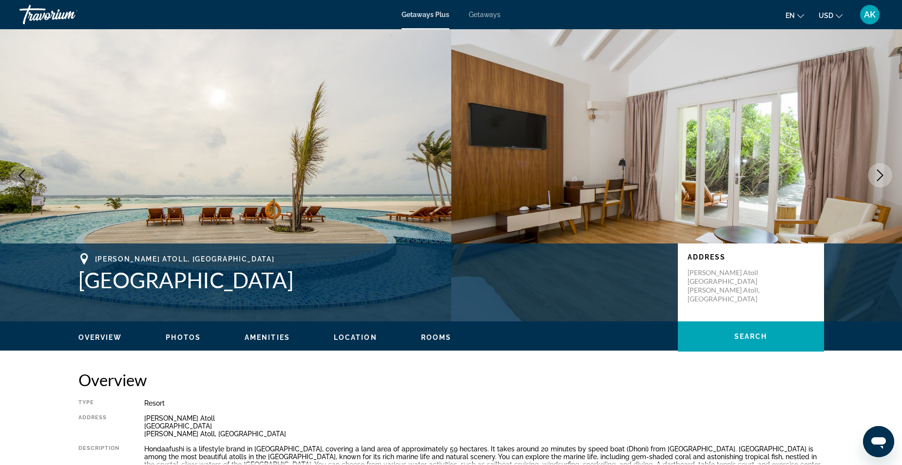
click at [886, 181] on button "Next image" at bounding box center [880, 175] width 24 height 24
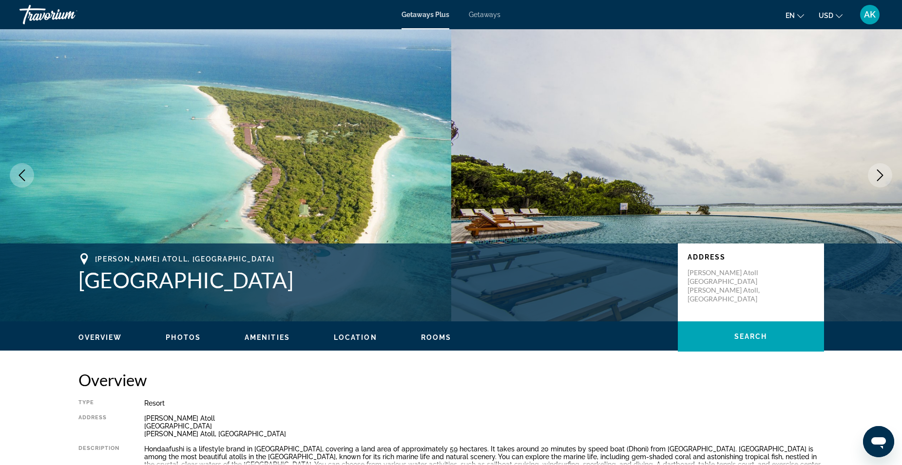
click at [886, 181] on button "Next image" at bounding box center [880, 175] width 24 height 24
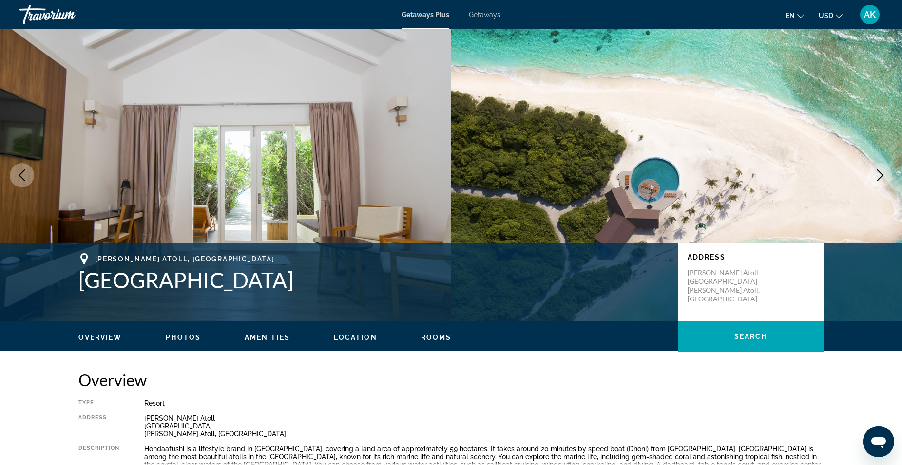
click at [886, 181] on button "Next image" at bounding box center [880, 175] width 24 height 24
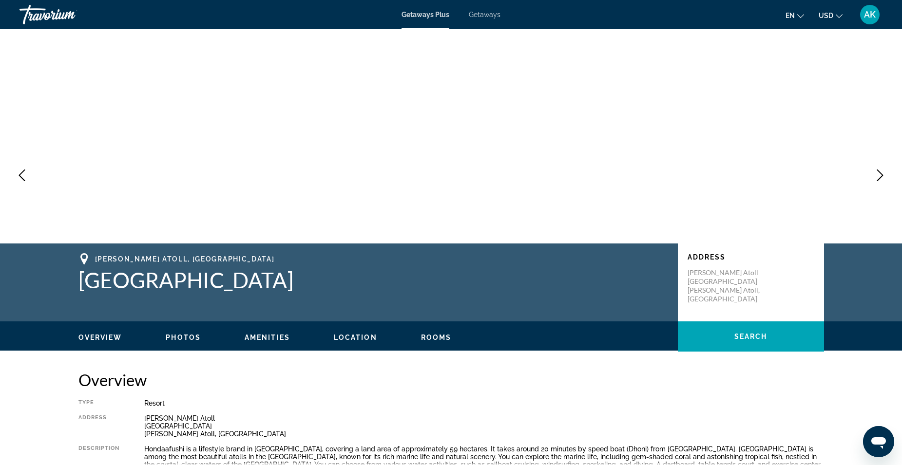
click at [886, 181] on button "Next image" at bounding box center [880, 175] width 24 height 24
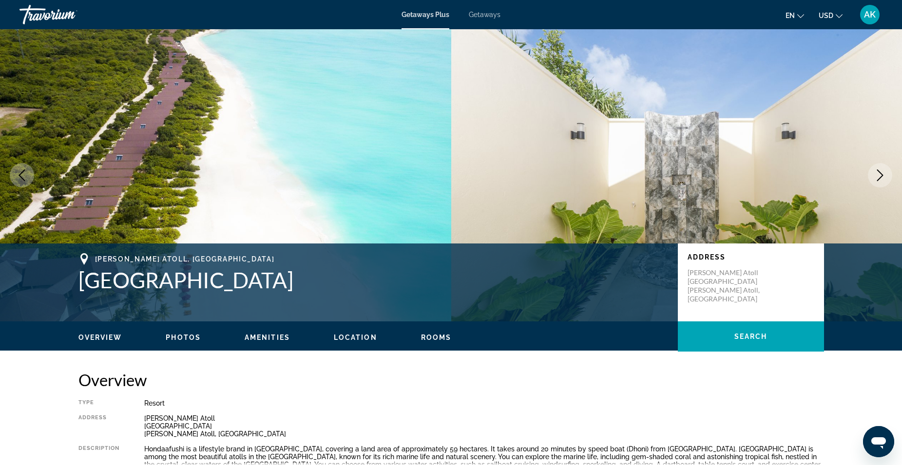
click at [876, 173] on icon "Next image" at bounding box center [880, 176] width 12 height 12
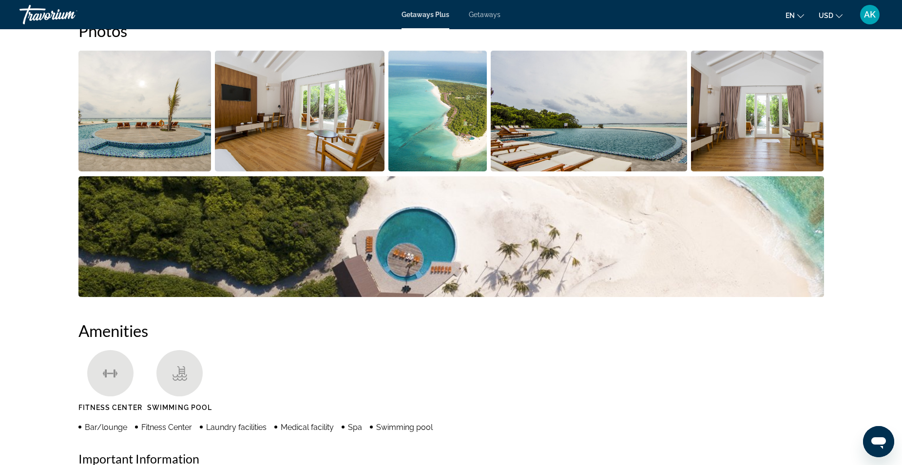
scroll to position [439, 0]
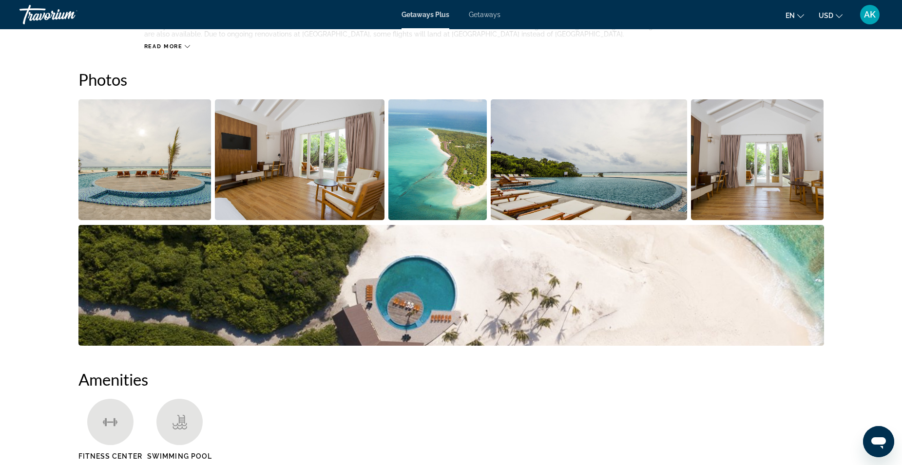
click at [142, 169] on img "Open full-screen image slider" at bounding box center [144, 159] width 133 height 121
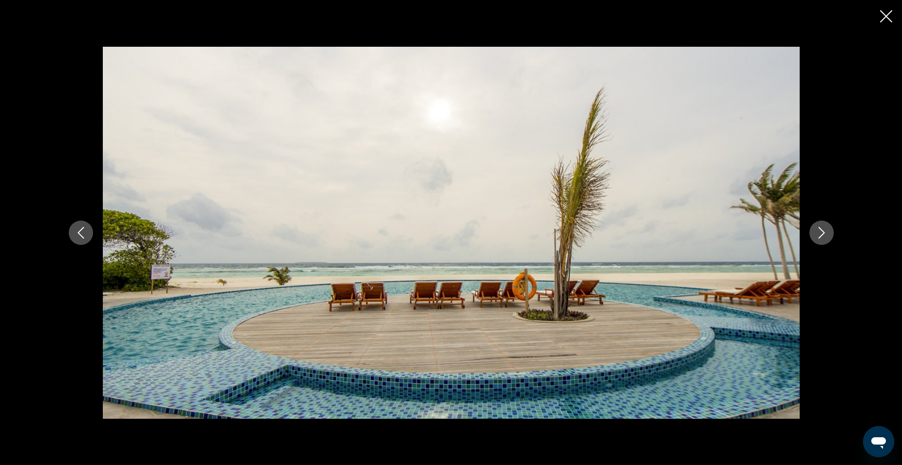
click at [820, 231] on icon "Next image" at bounding box center [822, 233] width 12 height 12
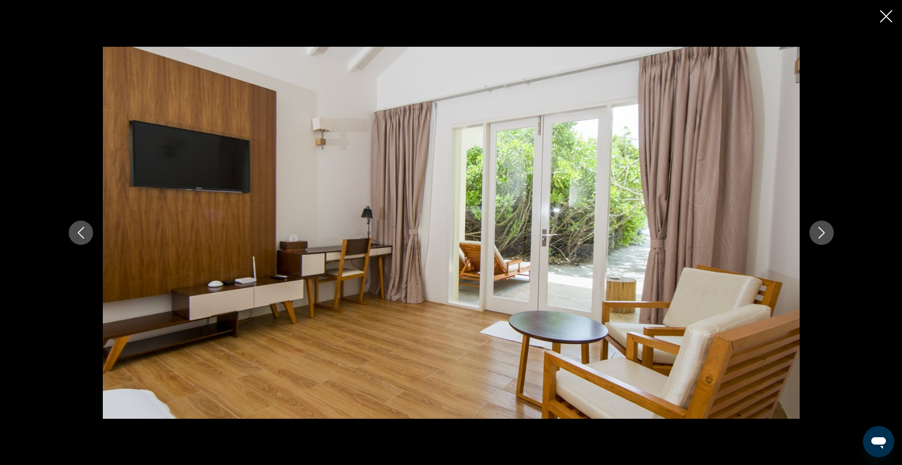
click at [820, 231] on icon "Next image" at bounding box center [822, 233] width 12 height 12
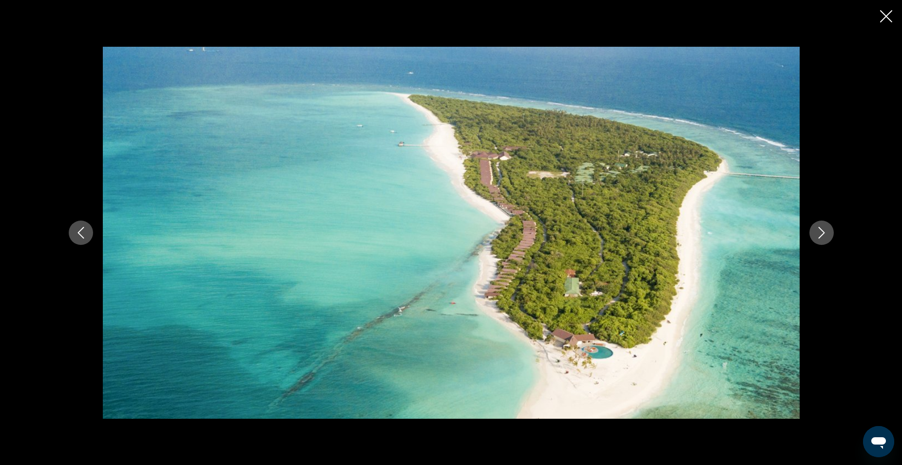
click at [820, 231] on icon "Next image" at bounding box center [822, 233] width 12 height 12
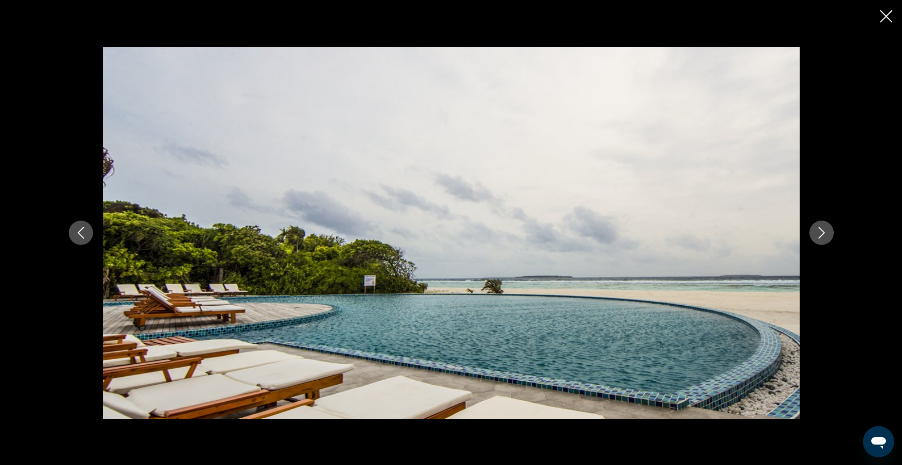
click at [820, 231] on icon "Next image" at bounding box center [822, 233] width 12 height 12
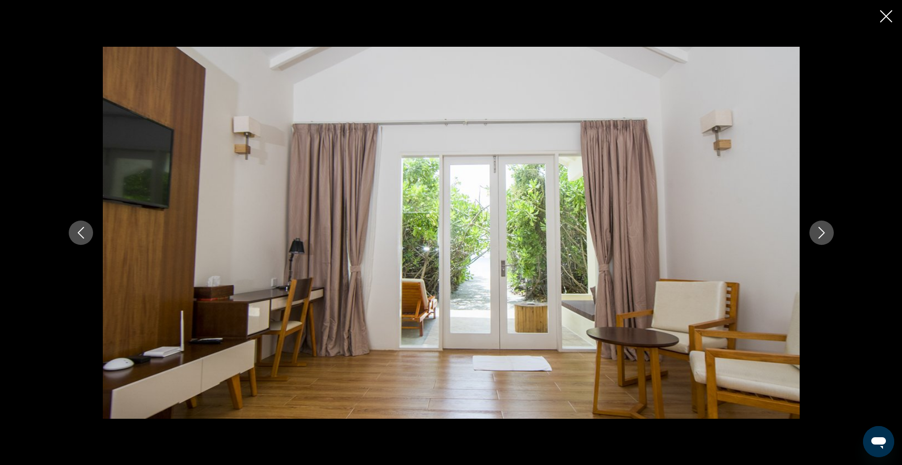
click at [820, 231] on icon "Next image" at bounding box center [822, 233] width 12 height 12
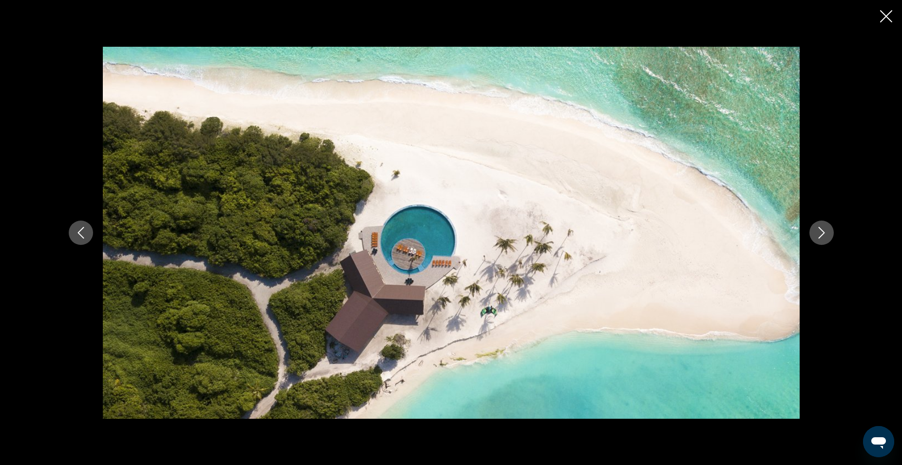
click at [820, 231] on icon "Next image" at bounding box center [822, 233] width 12 height 12
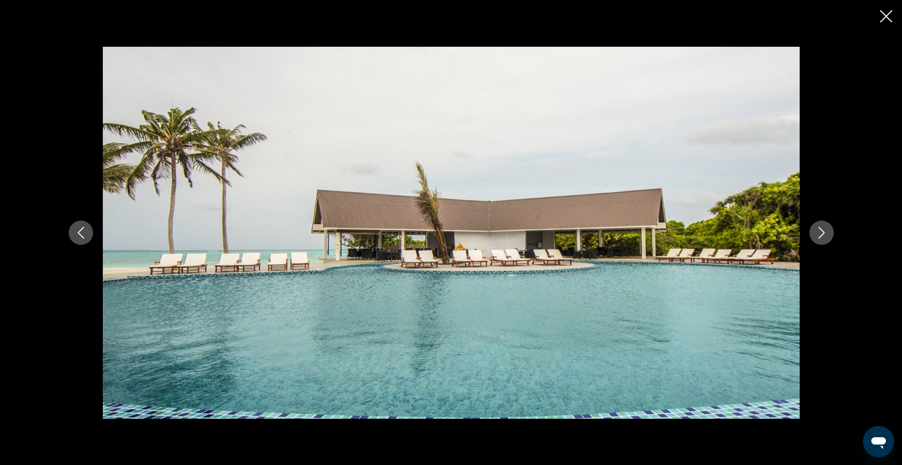
click at [820, 231] on icon "Next image" at bounding box center [822, 233] width 12 height 12
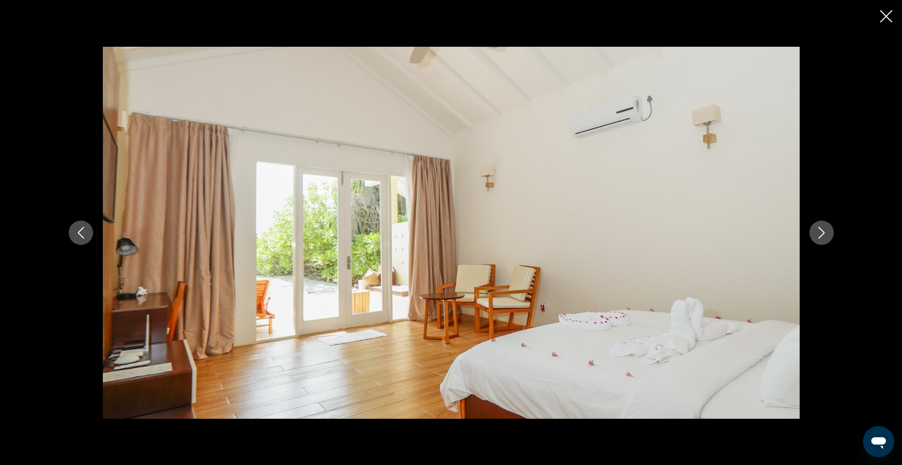
click at [820, 231] on icon "Next image" at bounding box center [822, 233] width 12 height 12
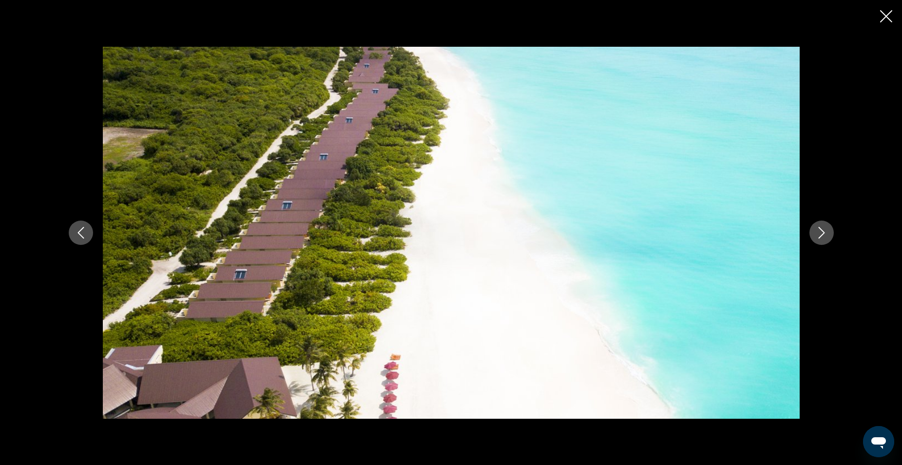
click at [885, 14] on icon "Close slideshow" at bounding box center [886, 16] width 12 height 12
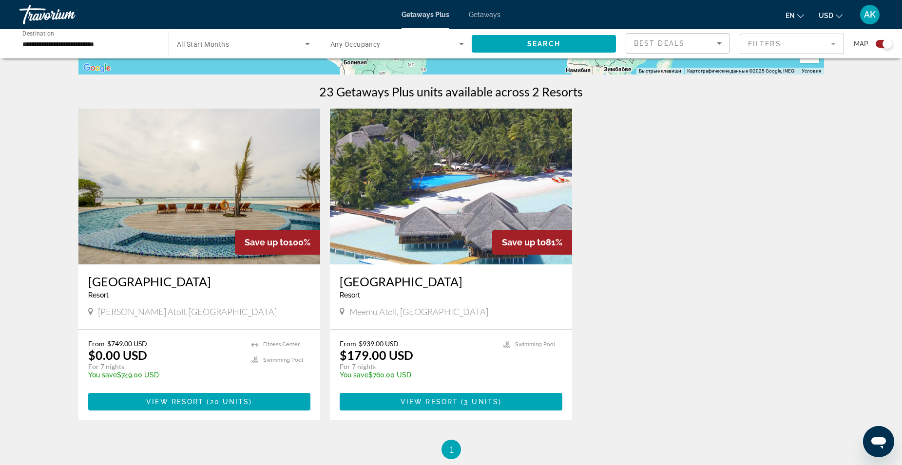
scroll to position [341, 0]
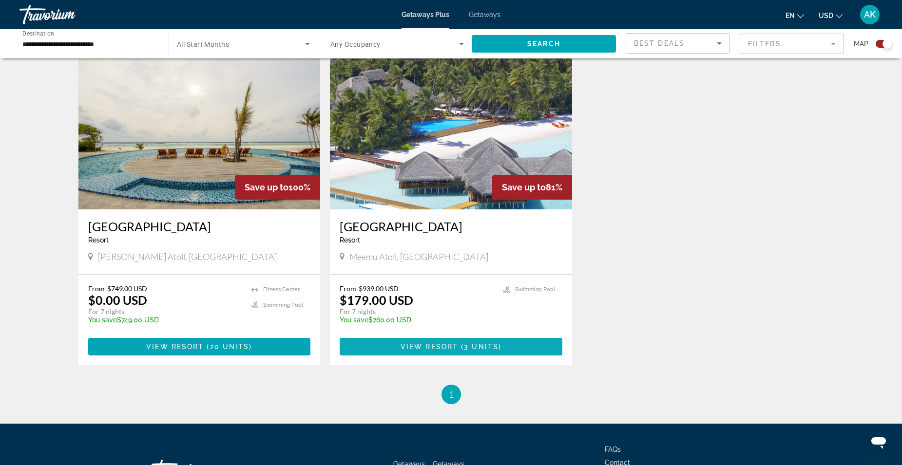
click at [483, 350] on span "3 units" at bounding box center [481, 347] width 35 height 8
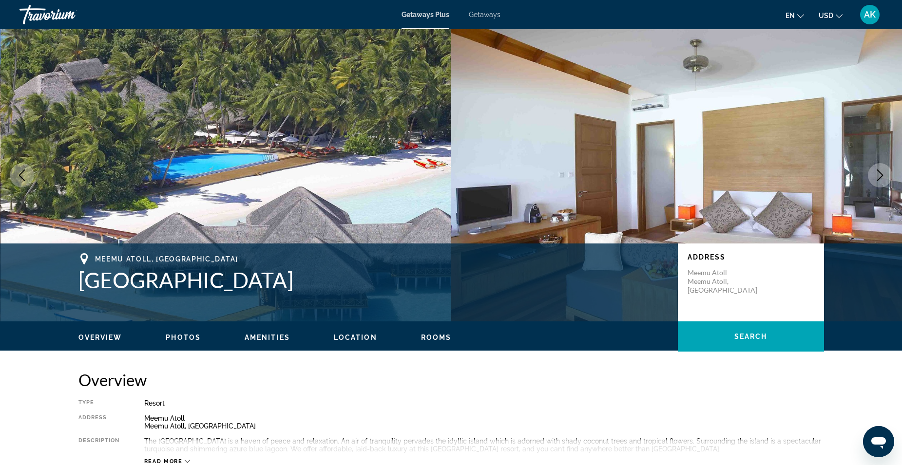
click at [870, 175] on button "Next image" at bounding box center [880, 175] width 24 height 24
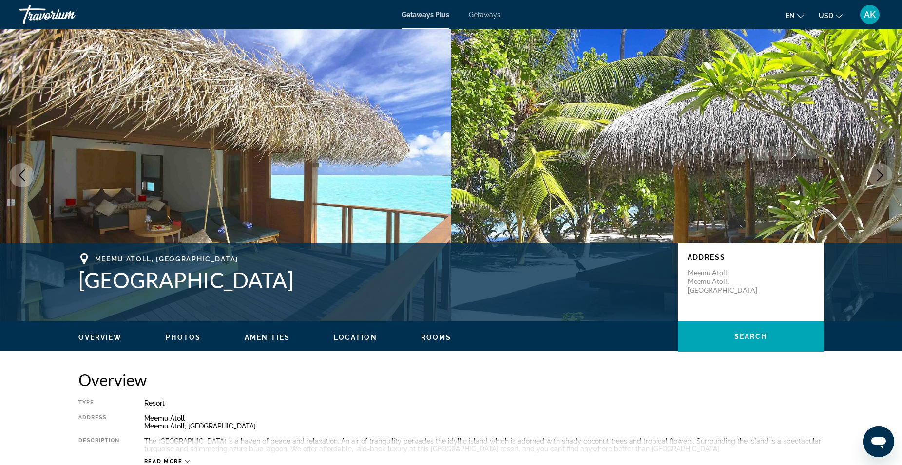
click at [870, 175] on button "Next image" at bounding box center [880, 175] width 24 height 24
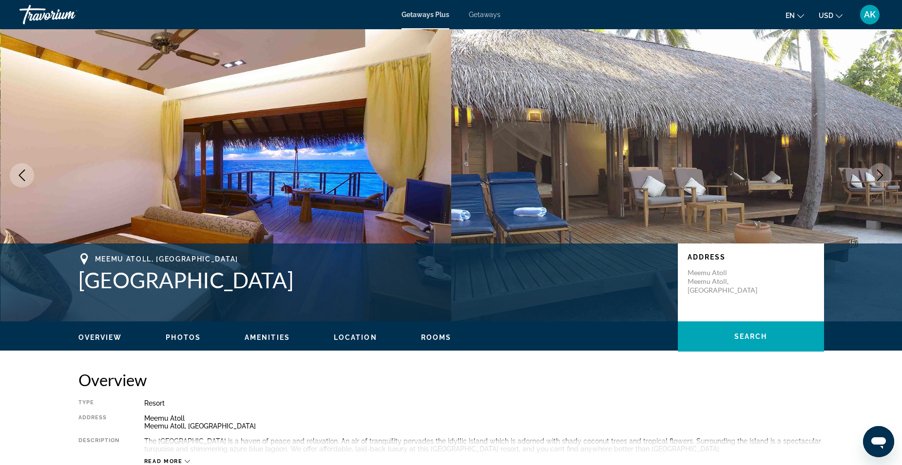
click at [870, 175] on button "Next image" at bounding box center [880, 175] width 24 height 24
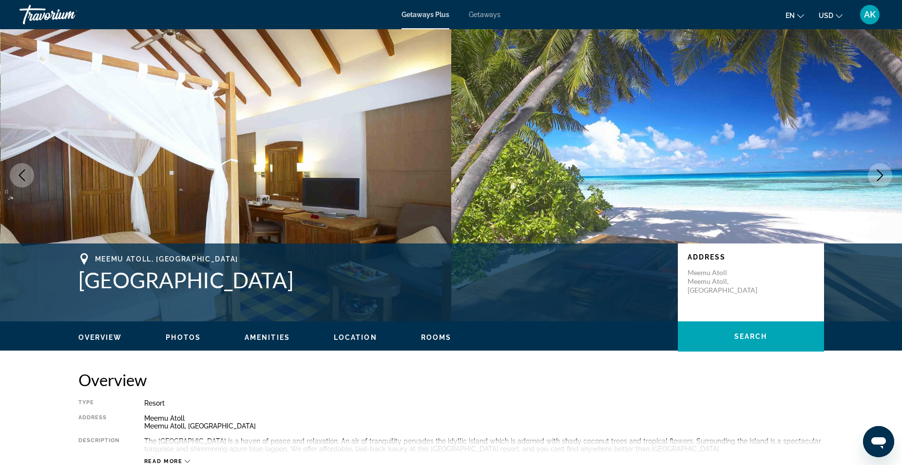
click at [870, 175] on button "Next image" at bounding box center [880, 175] width 24 height 24
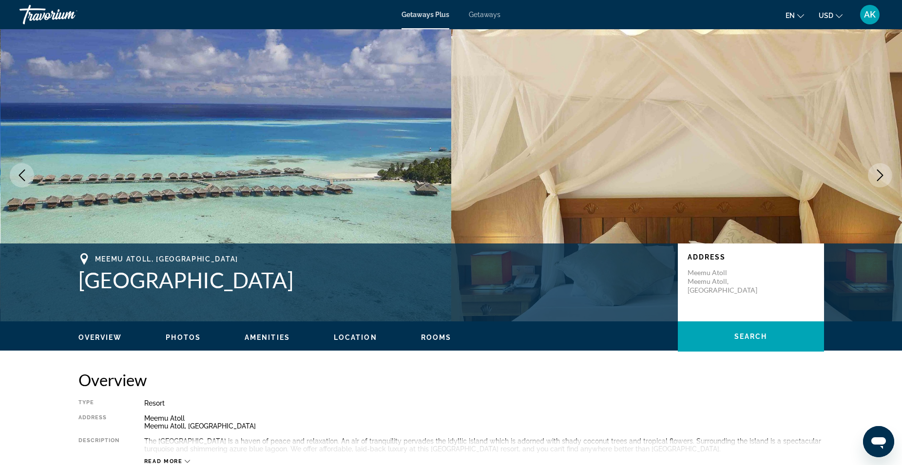
click at [870, 175] on button "Next image" at bounding box center [880, 175] width 24 height 24
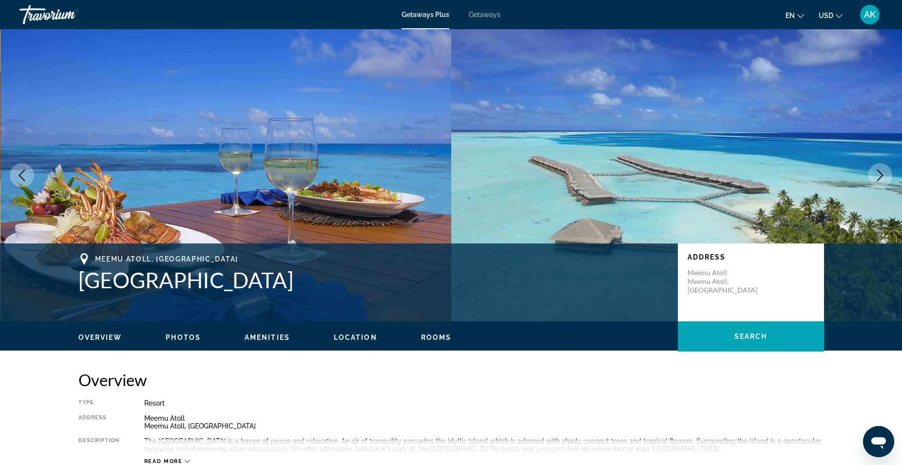
click at [870, 175] on button "Next image" at bounding box center [880, 175] width 24 height 24
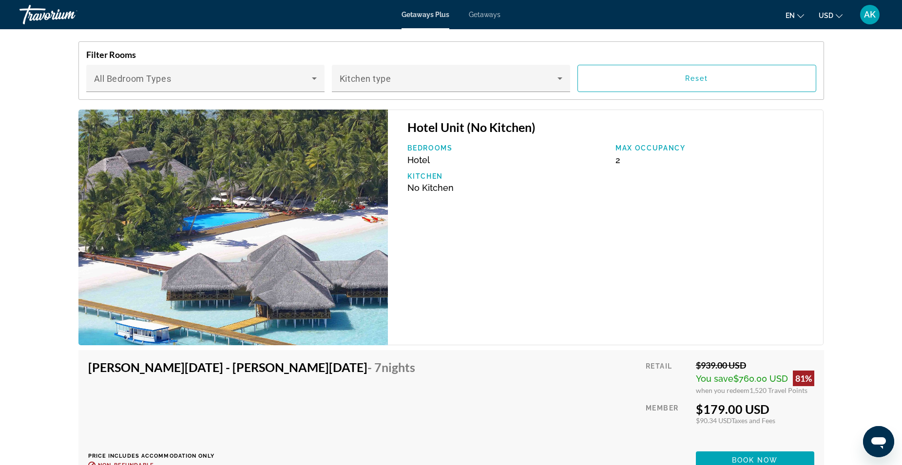
scroll to position [1779, 0]
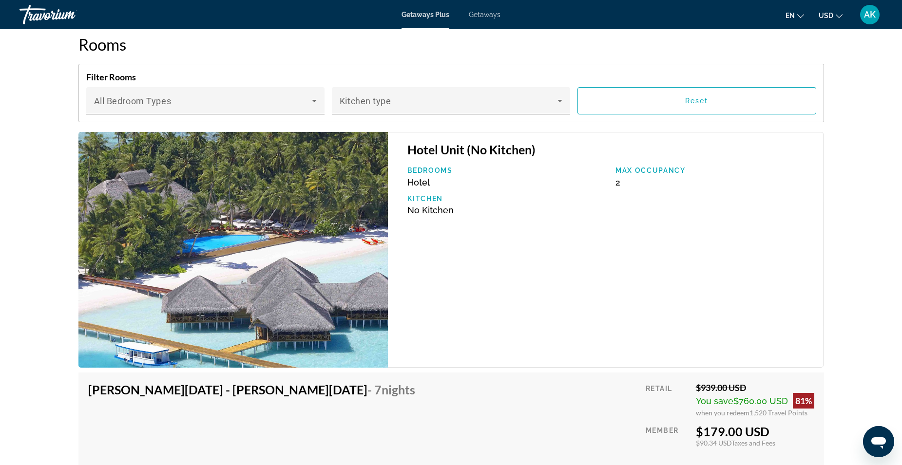
click at [496, 16] on span "Getaways" at bounding box center [485, 15] width 32 height 8
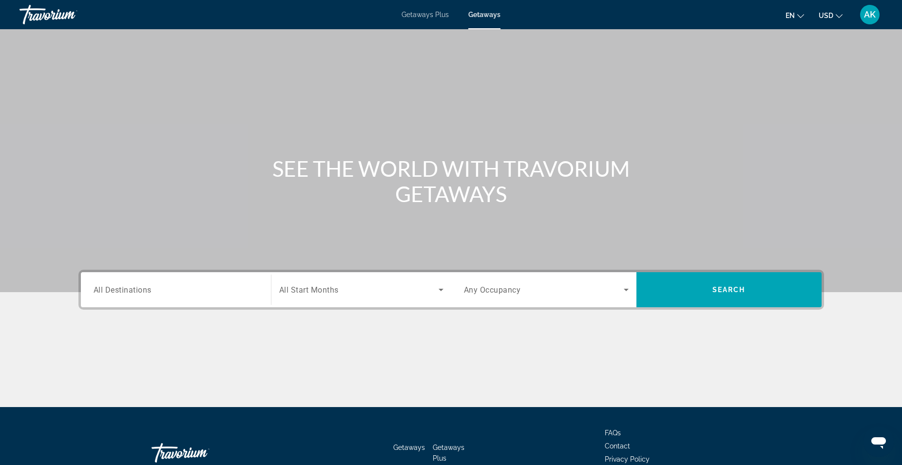
click at [227, 295] on input "Destination All Destinations" at bounding box center [176, 291] width 165 height 12
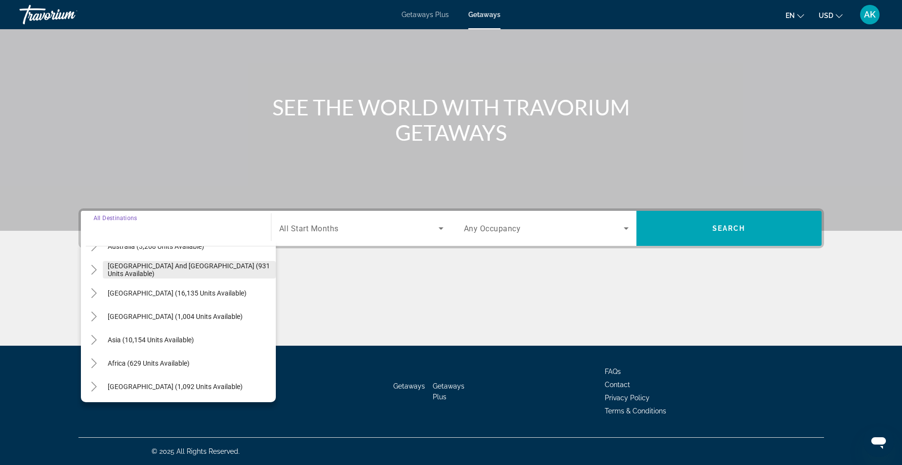
scroll to position [158, 0]
click at [96, 337] on icon "Toggle Asia (10,154 units available)" at bounding box center [94, 339] width 10 height 10
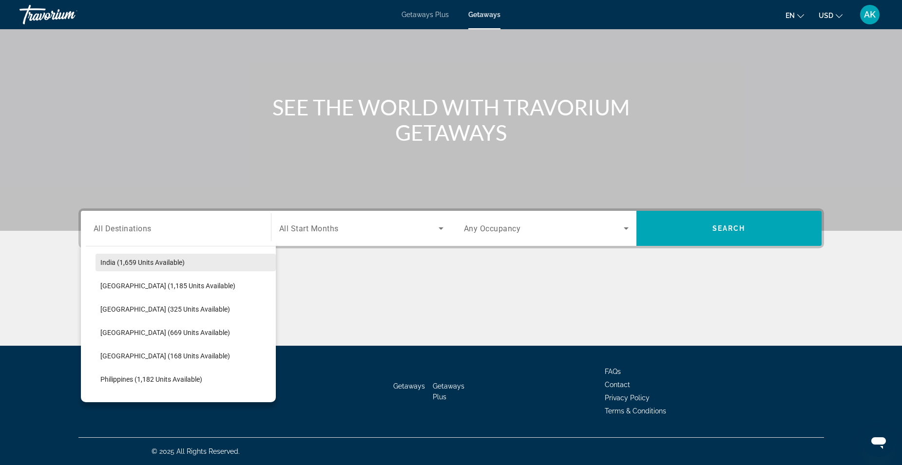
scroll to position [336, 0]
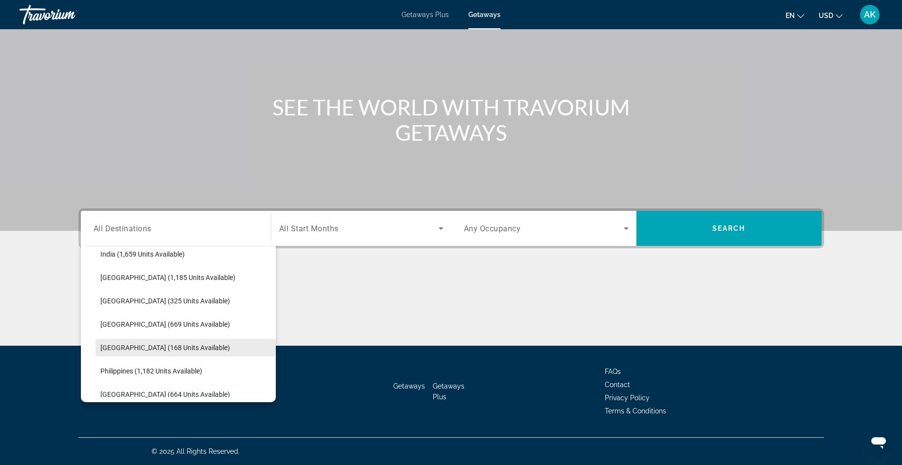
click at [189, 345] on span "[GEOGRAPHIC_DATA] (168 units available)" at bounding box center [165, 348] width 130 height 8
type input "**********"
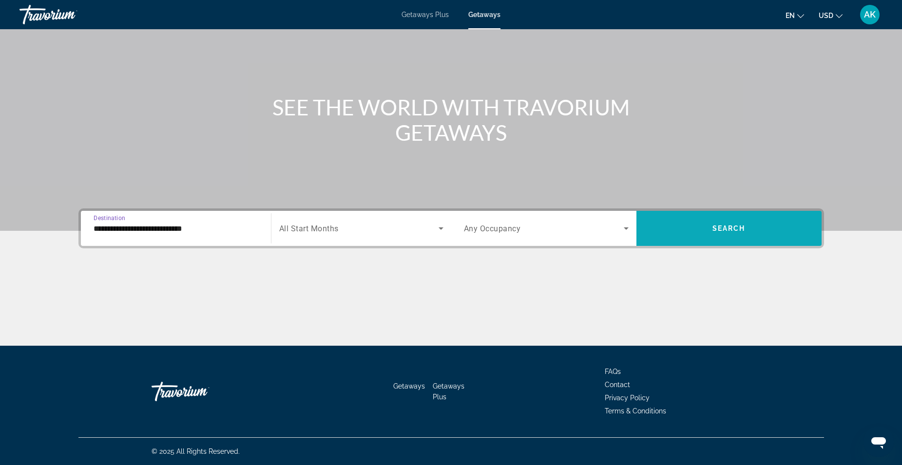
click at [712, 233] on span "Search widget" at bounding box center [729, 228] width 185 height 23
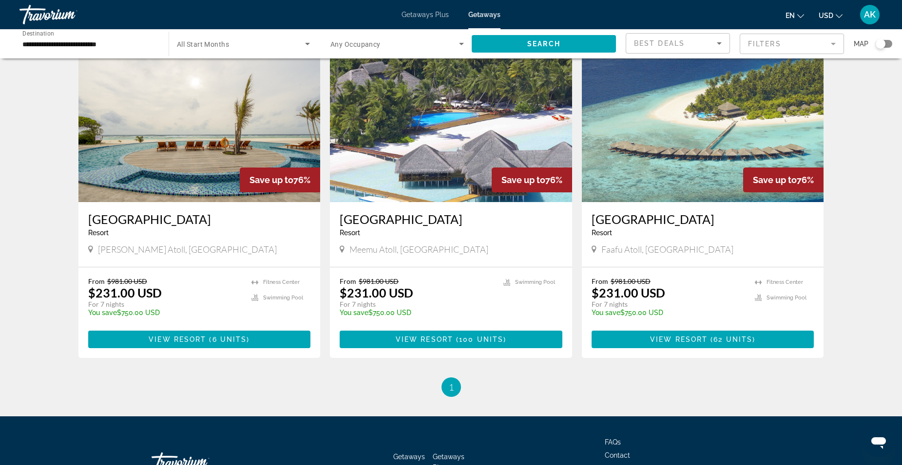
scroll to position [97, 0]
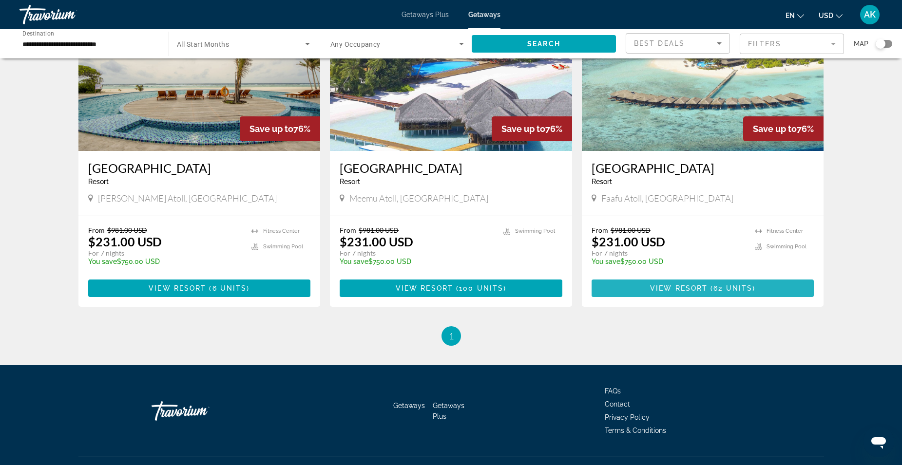
click at [687, 290] on span "View Resort" at bounding box center [679, 289] width 58 height 8
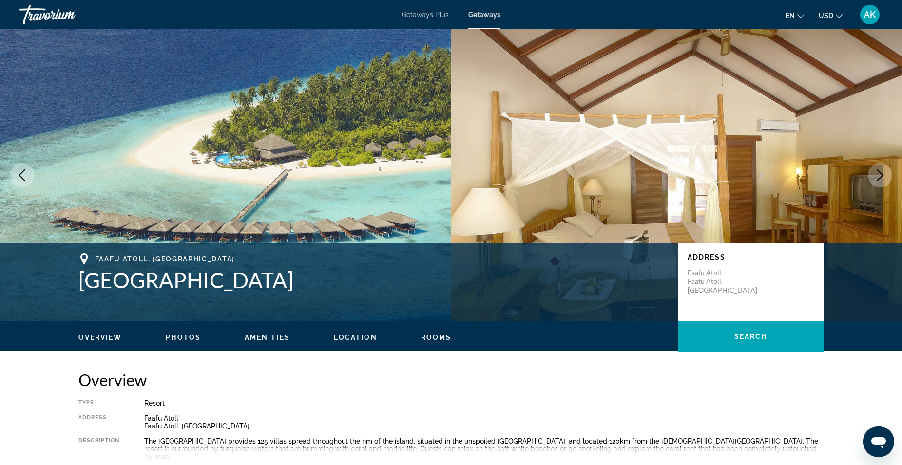
click at [885, 182] on button "Next image" at bounding box center [880, 175] width 24 height 24
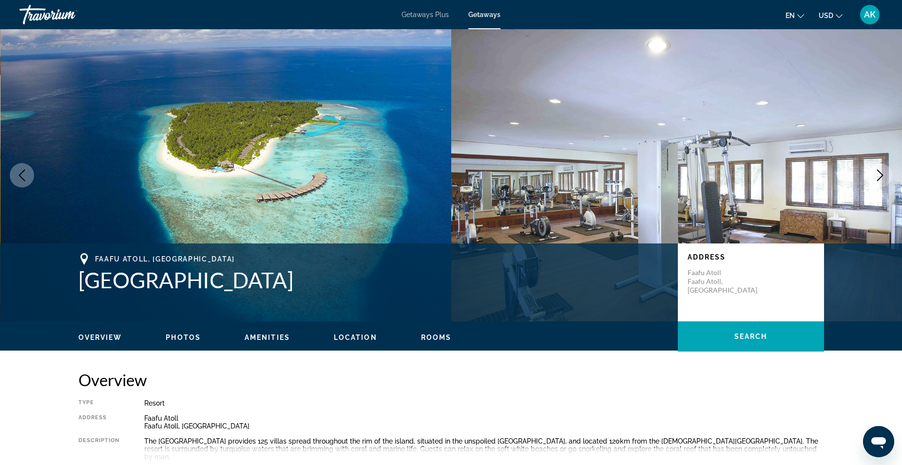
click at [885, 182] on button "Next image" at bounding box center [880, 175] width 24 height 24
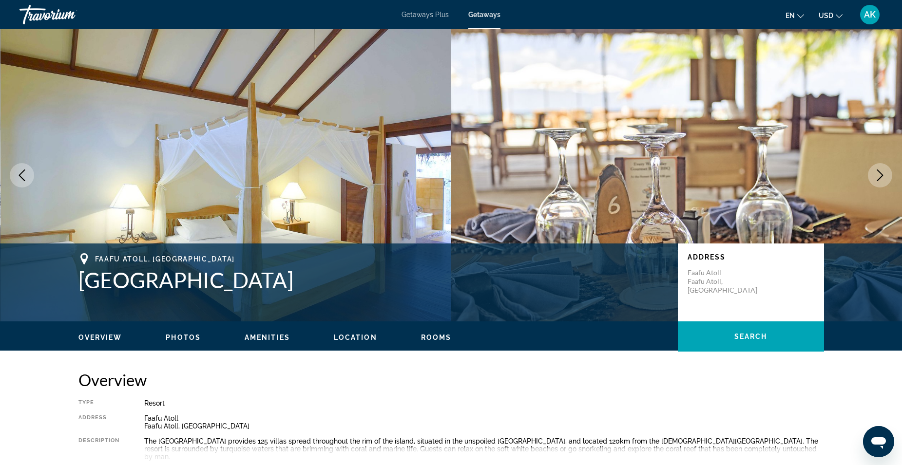
click at [885, 182] on button "Next image" at bounding box center [880, 175] width 24 height 24
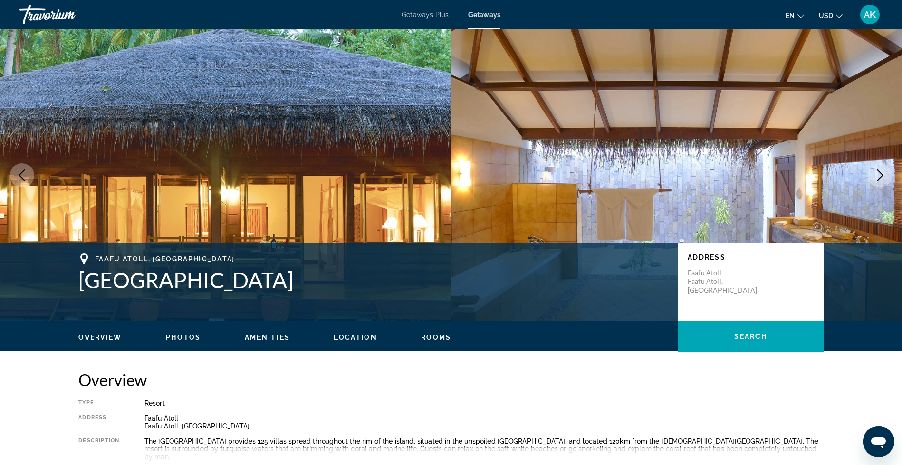
click at [885, 182] on button "Next image" at bounding box center [880, 175] width 24 height 24
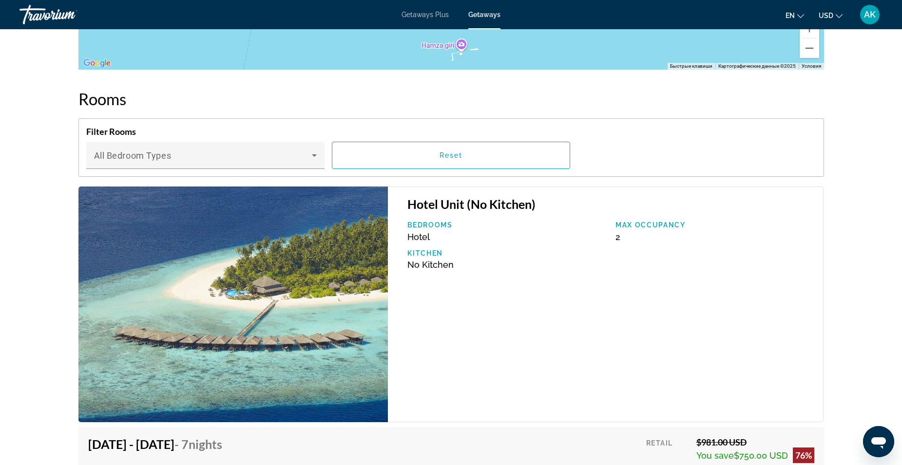
scroll to position [1706, 0]
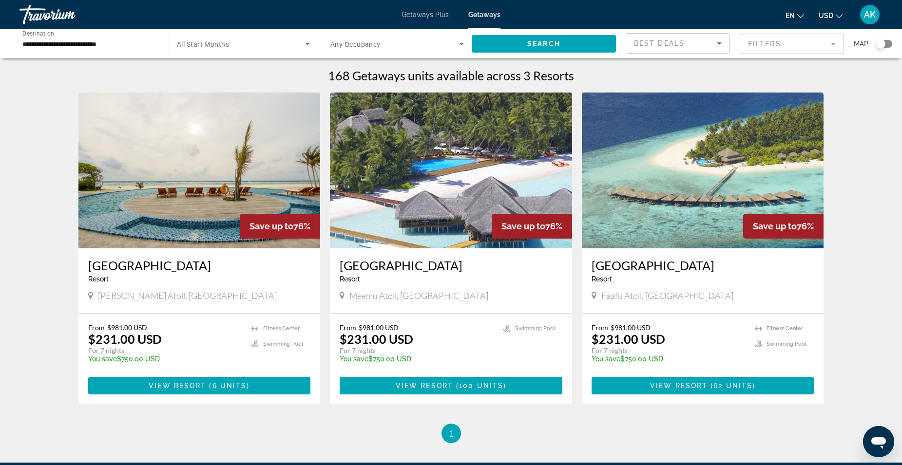
click at [139, 45] on input "**********" at bounding box center [89, 45] width 134 height 12
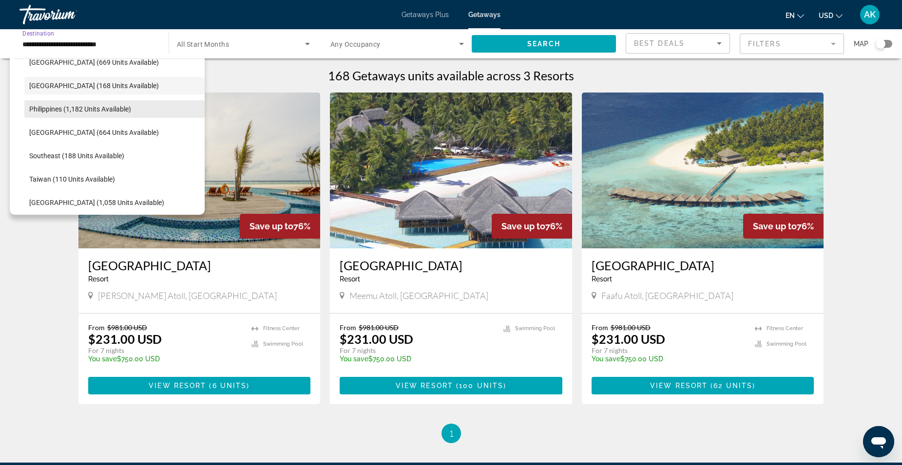
scroll to position [460, 0]
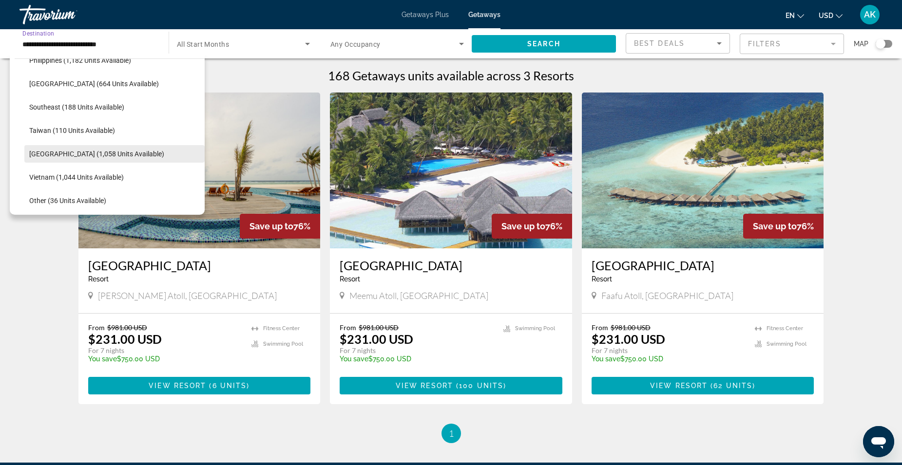
click at [137, 155] on span "Search widget" at bounding box center [114, 153] width 180 height 23
type input "**********"
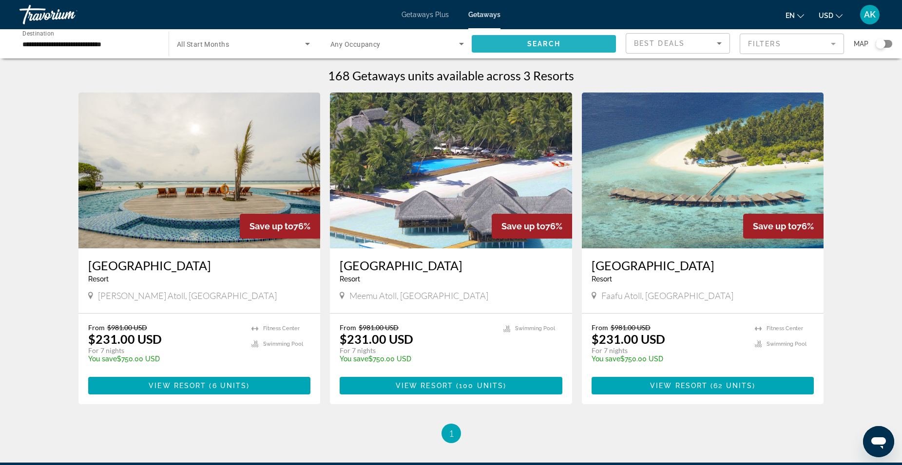
click at [515, 50] on span "Search widget" at bounding box center [544, 43] width 144 height 23
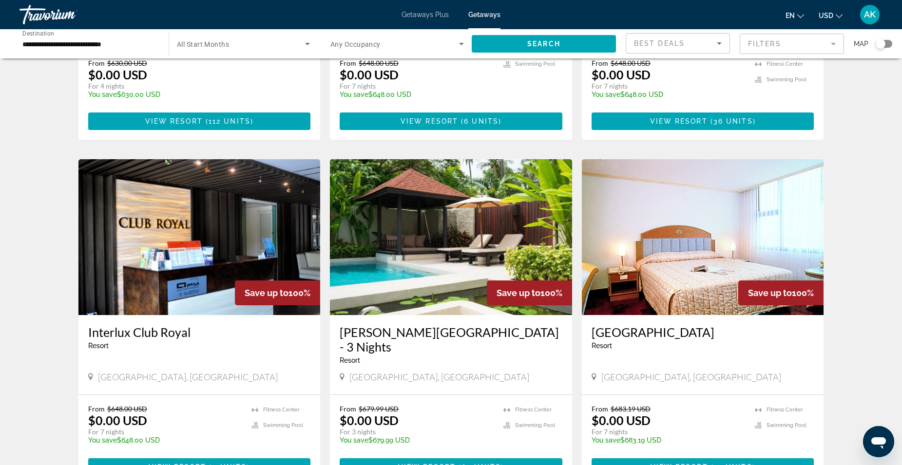
scroll to position [292, 0]
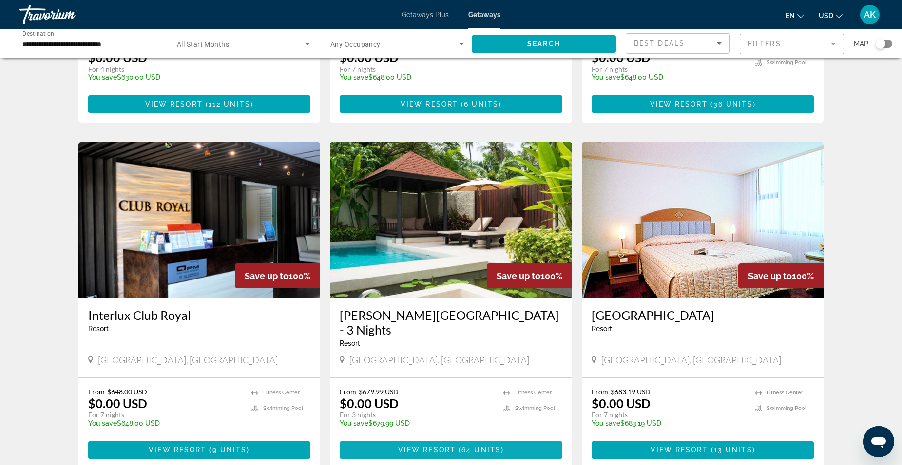
click at [480, 439] on span "Main content" at bounding box center [451, 450] width 223 height 23
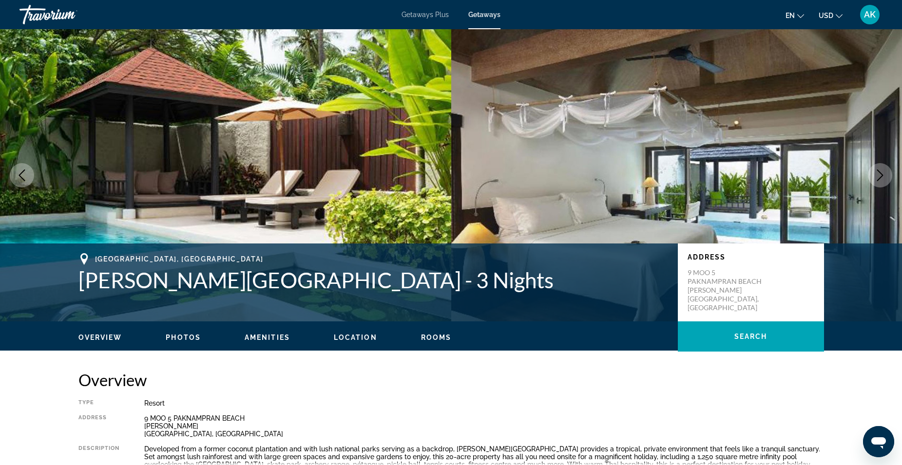
click at [875, 174] on icon "Next image" at bounding box center [880, 176] width 12 height 12
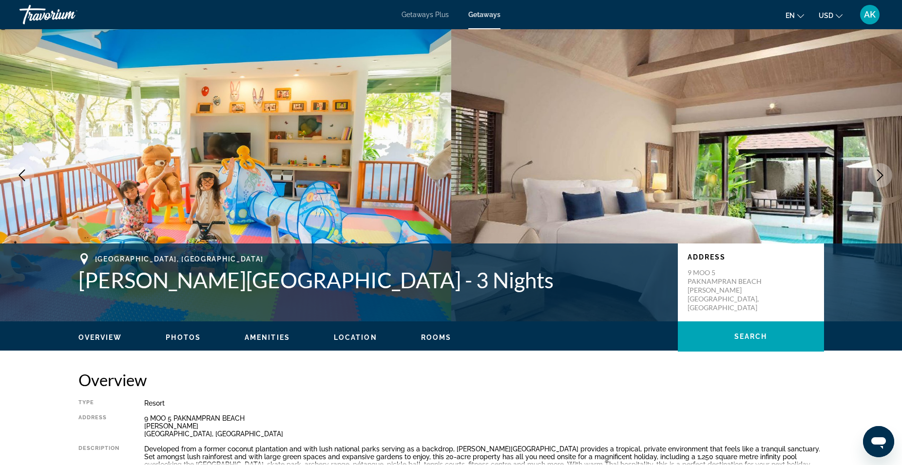
click at [875, 174] on icon "Next image" at bounding box center [880, 176] width 12 height 12
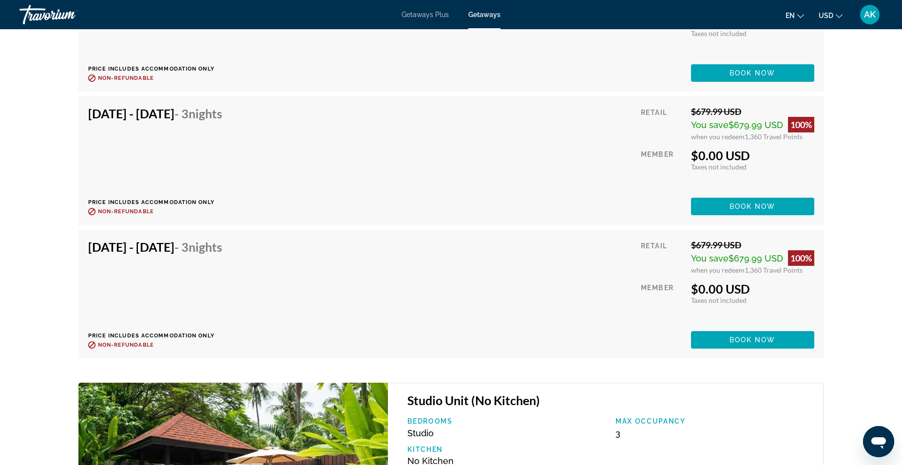
scroll to position [2433, 0]
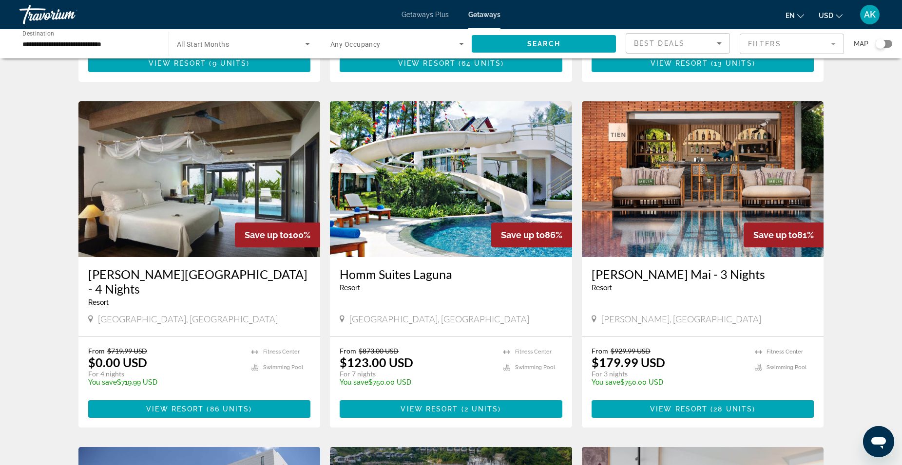
scroll to position [682, 0]
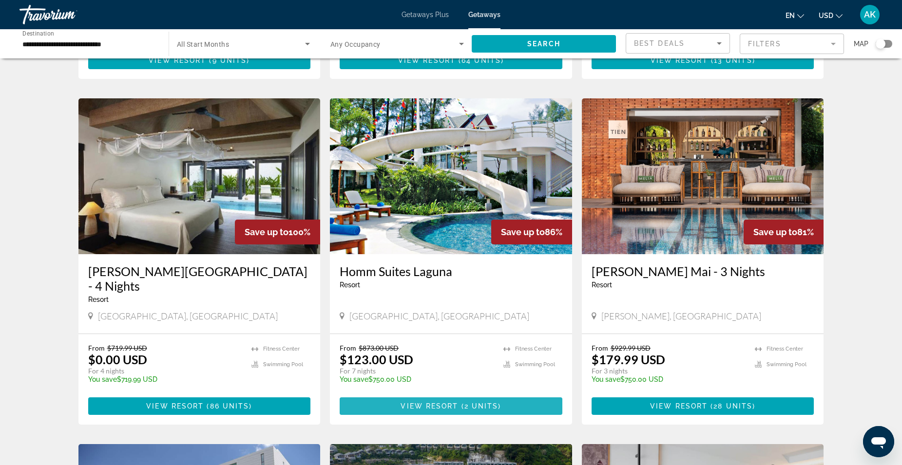
click at [460, 395] on span "Main content" at bounding box center [451, 406] width 223 height 23
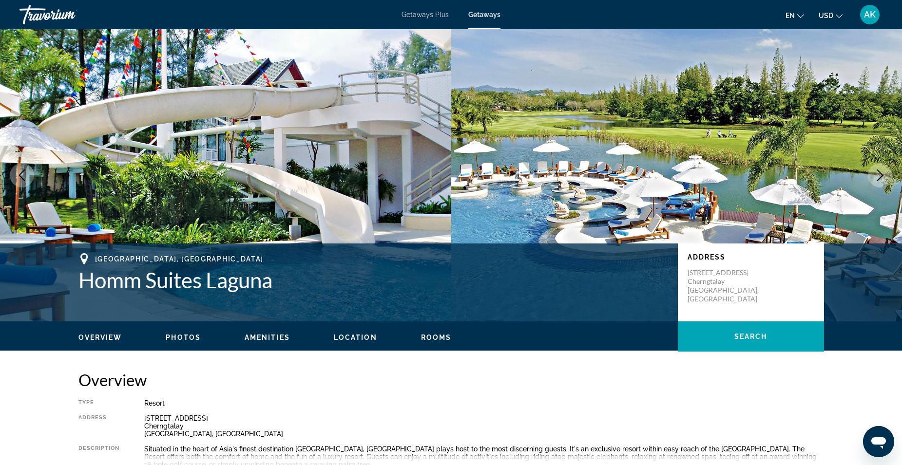
click at [884, 174] on icon "Next image" at bounding box center [880, 176] width 12 height 12
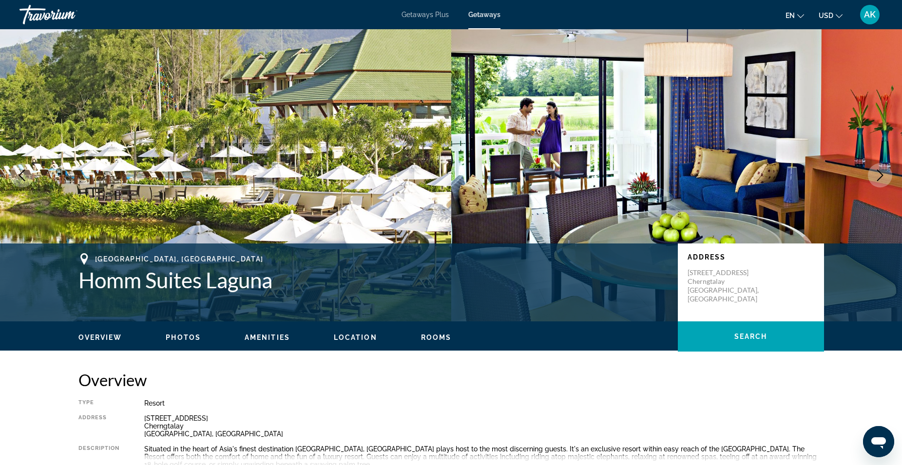
click at [883, 175] on icon "Next image" at bounding box center [880, 176] width 12 height 12
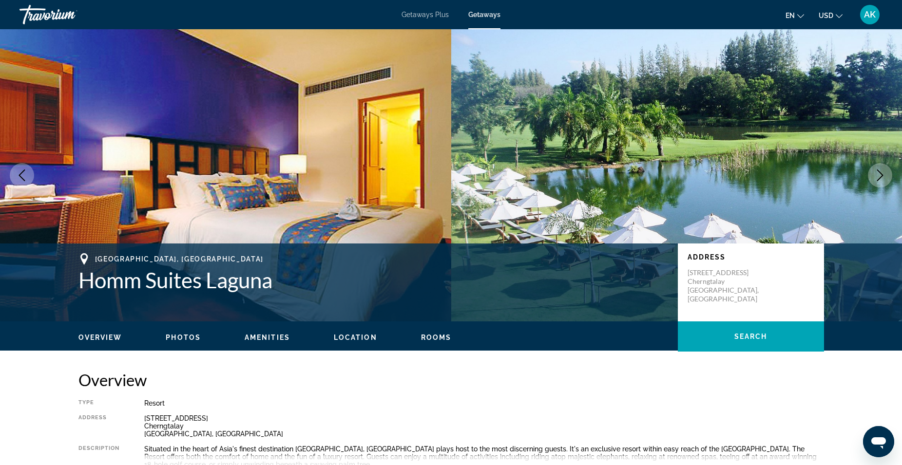
click at [883, 175] on icon "Next image" at bounding box center [880, 176] width 12 height 12
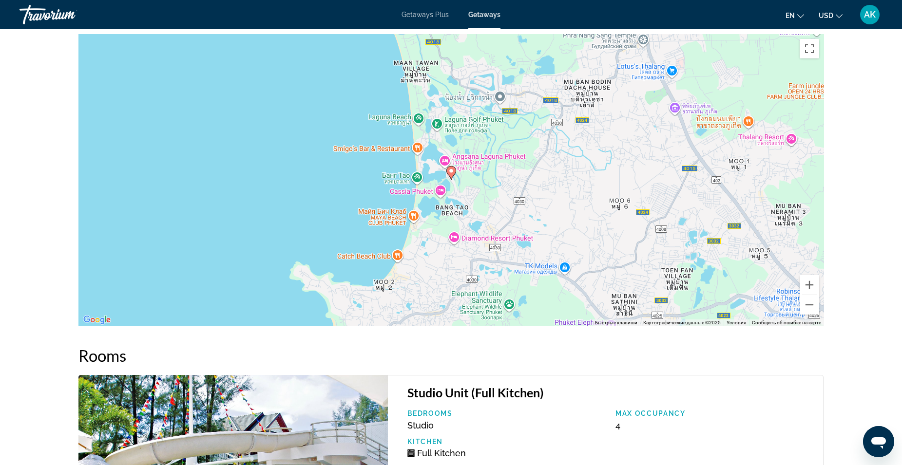
scroll to position [1264, 0]
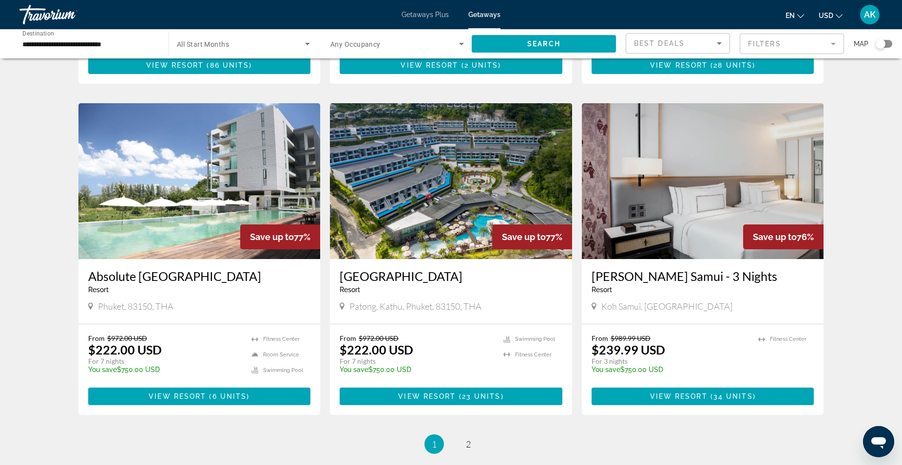
scroll to position [1072, 0]
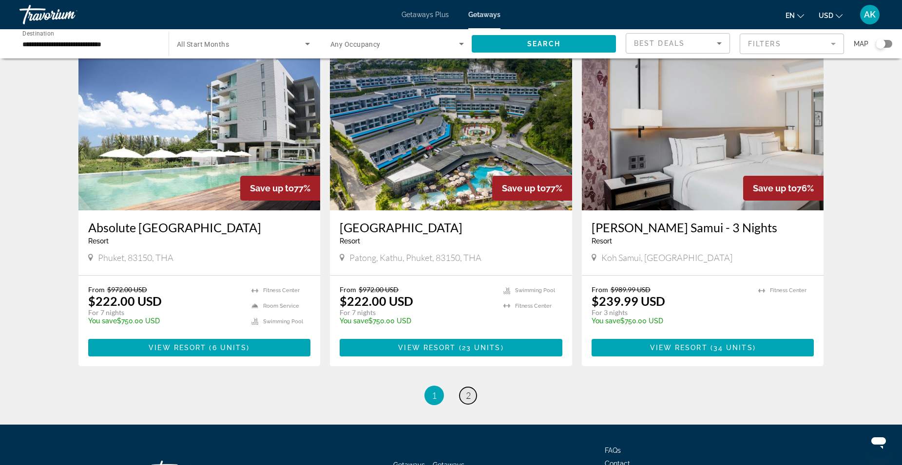
click at [466, 390] on span "2" at bounding box center [468, 395] width 5 height 11
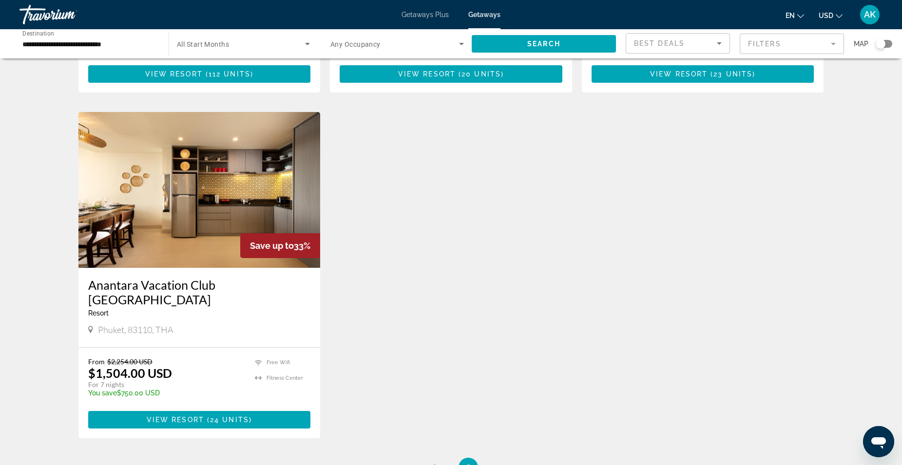
scroll to position [1024, 0]
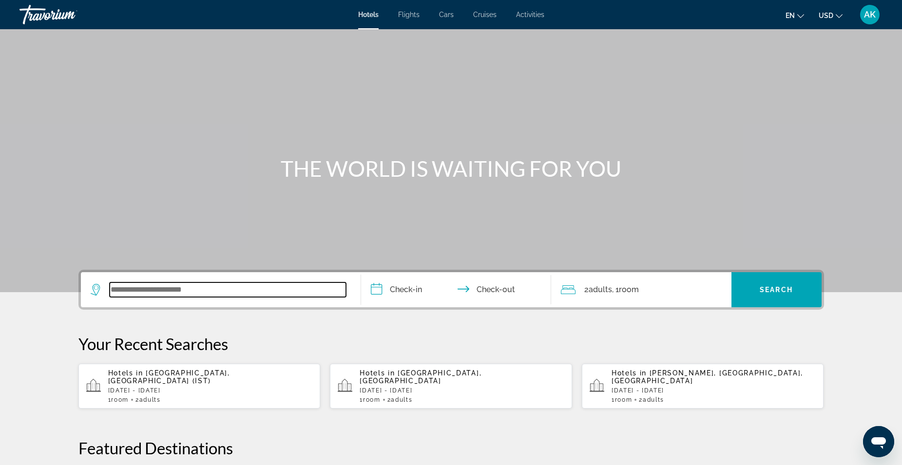
click at [168, 293] on input "Search widget" at bounding box center [228, 290] width 236 height 15
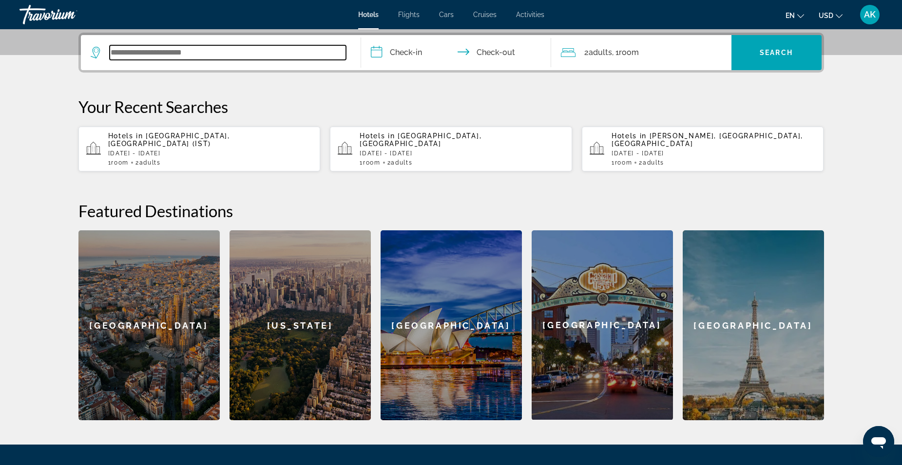
scroll to position [238, 0]
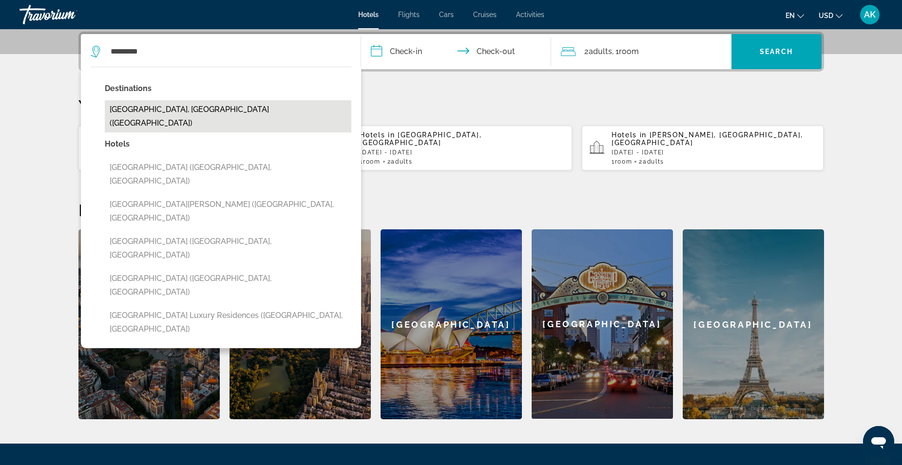
click at [184, 111] on button "Nha Trang, Vietnam (NHA)" at bounding box center [228, 116] width 247 height 32
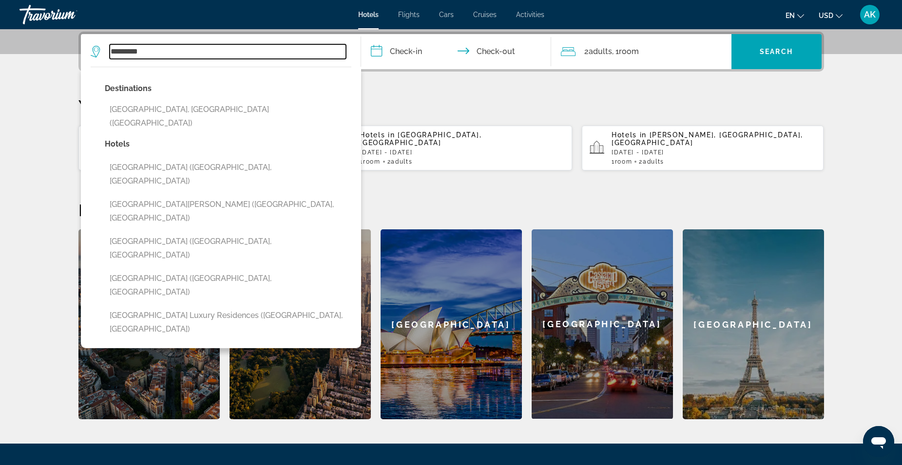
type input "**********"
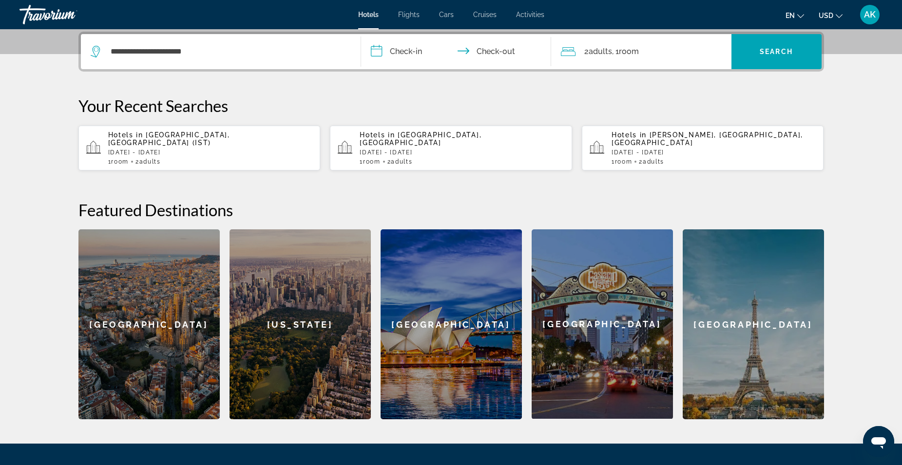
click at [405, 58] on input "**********" at bounding box center [458, 53] width 194 height 38
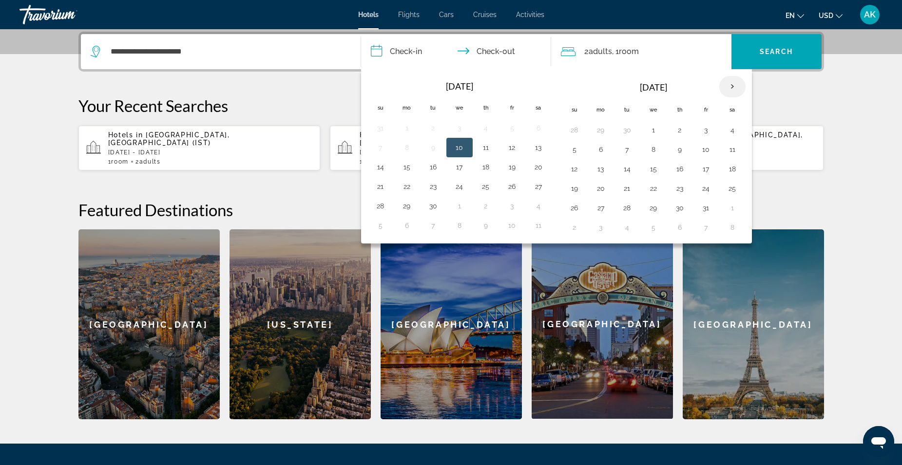
click at [736, 91] on th "Next month" at bounding box center [732, 86] width 26 height 21
click at [627, 207] on button "30" at bounding box center [628, 208] width 16 height 14
click at [735, 227] on button "10" at bounding box center [733, 228] width 16 height 14
type input "**********"
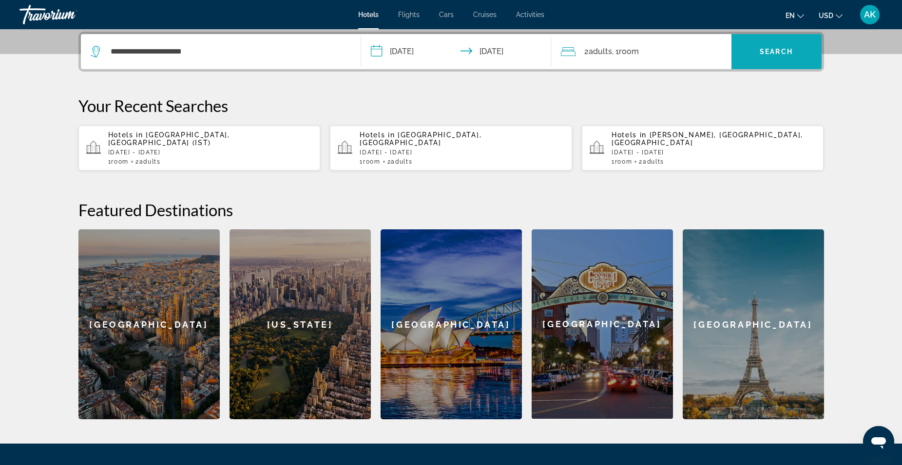
click at [744, 42] on span "Search widget" at bounding box center [777, 51] width 90 height 23
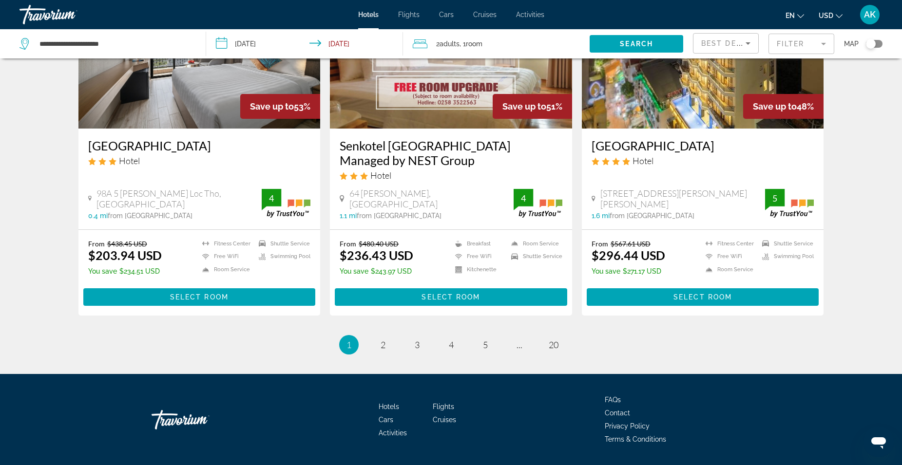
scroll to position [1205, 0]
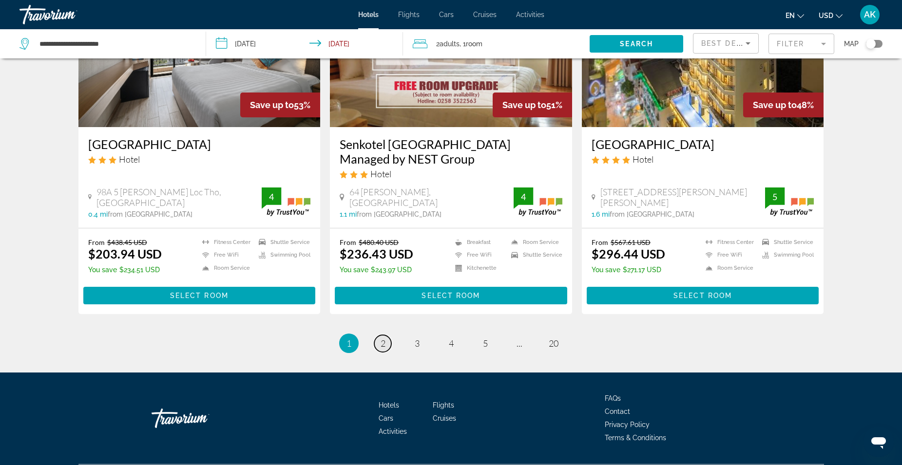
click at [383, 338] on span "2" at bounding box center [383, 343] width 5 height 11
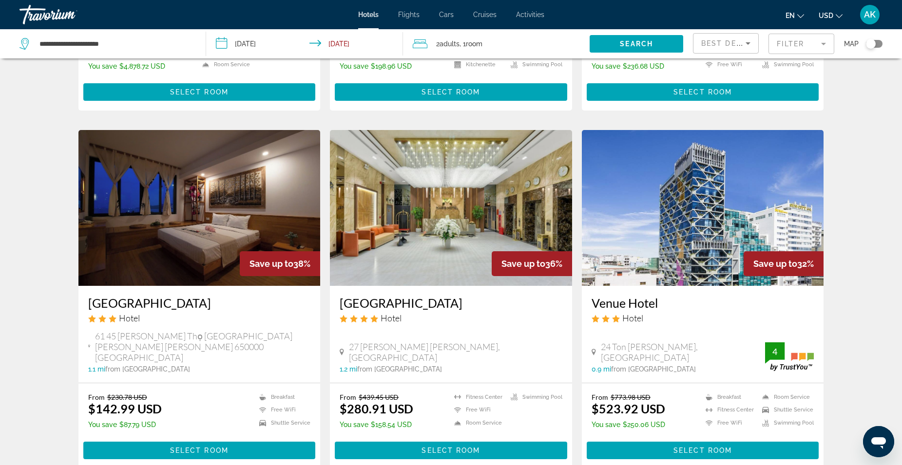
scroll to position [1178, 0]
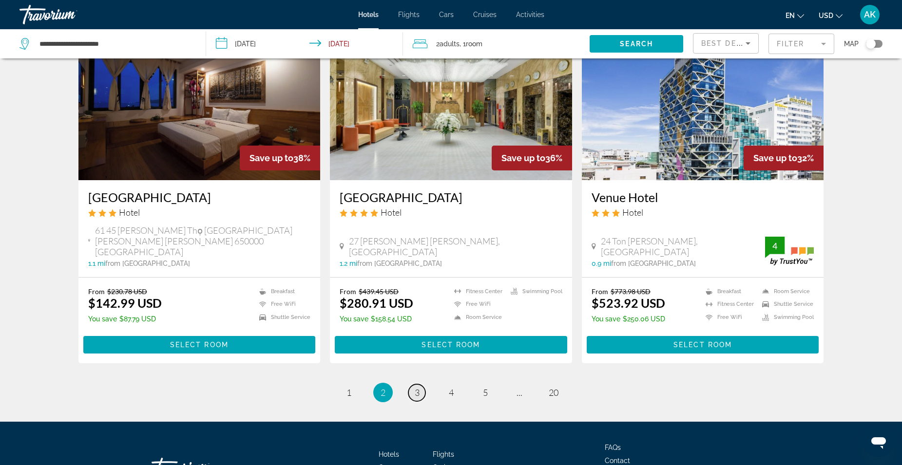
click at [420, 385] on link "page 3" at bounding box center [416, 393] width 17 height 17
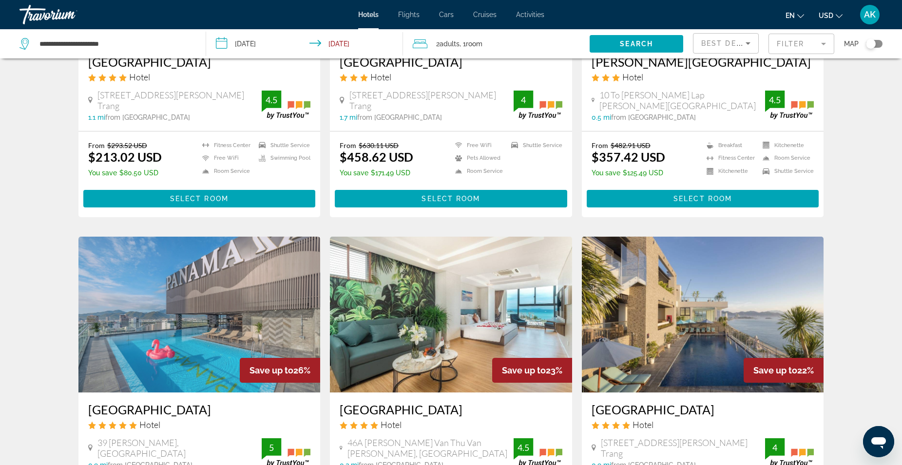
scroll to position [1024, 0]
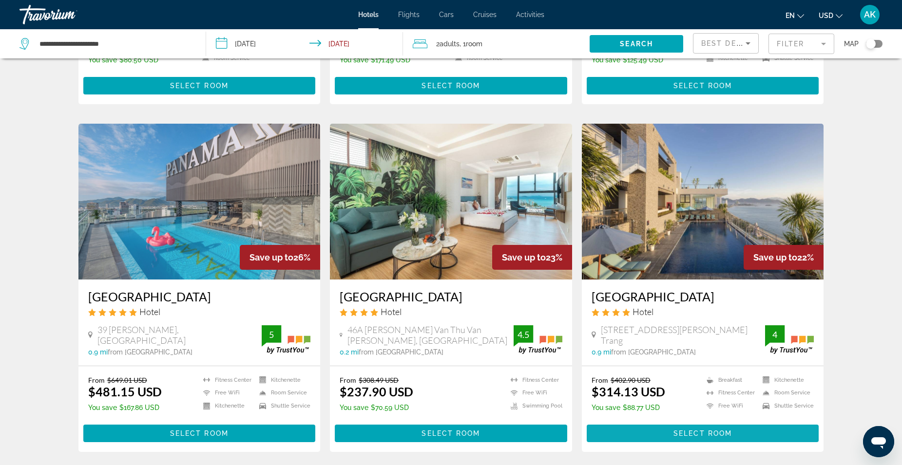
click at [695, 430] on span "Select Room" at bounding box center [703, 434] width 58 height 8
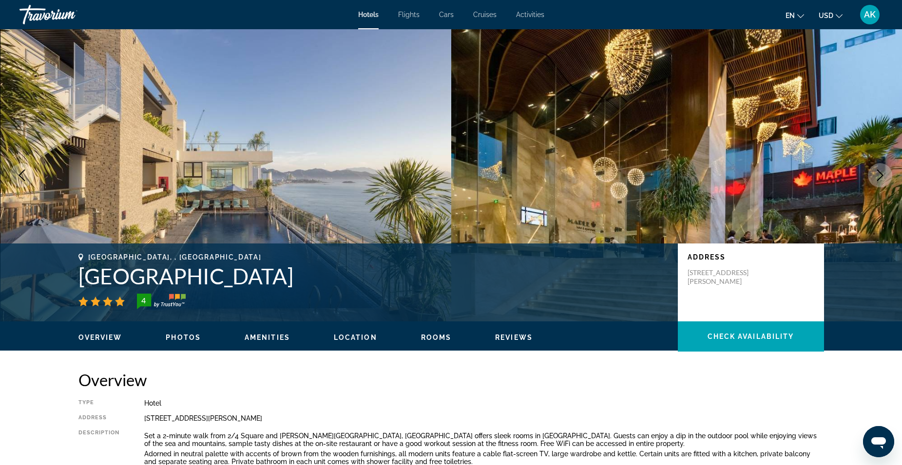
click at [883, 174] on icon "Next image" at bounding box center [880, 176] width 12 height 12
